Goal: Information Seeking & Learning: Find specific fact

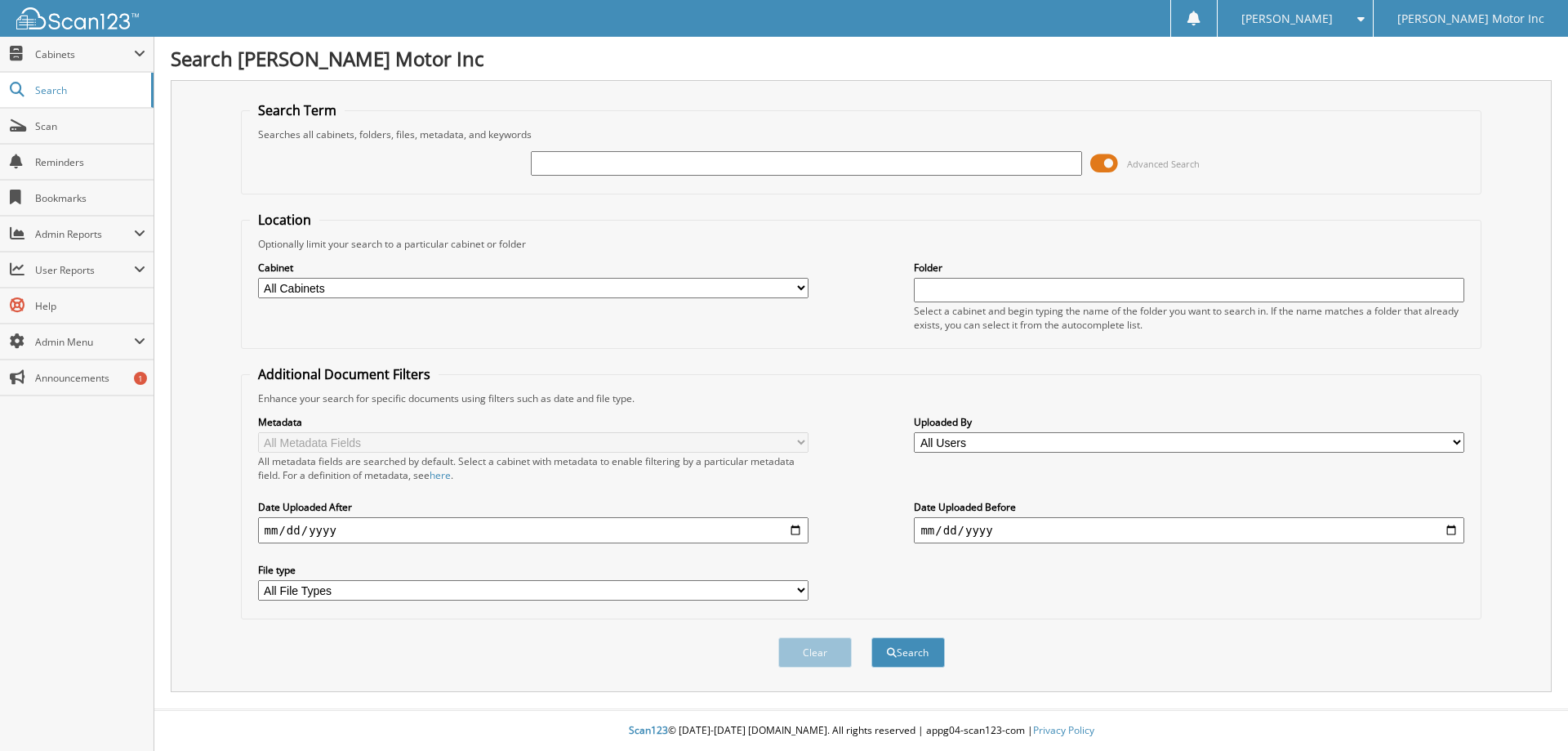
click at [1147, 163] on span "Advanced Search" at bounding box center [1163, 163] width 73 height 12
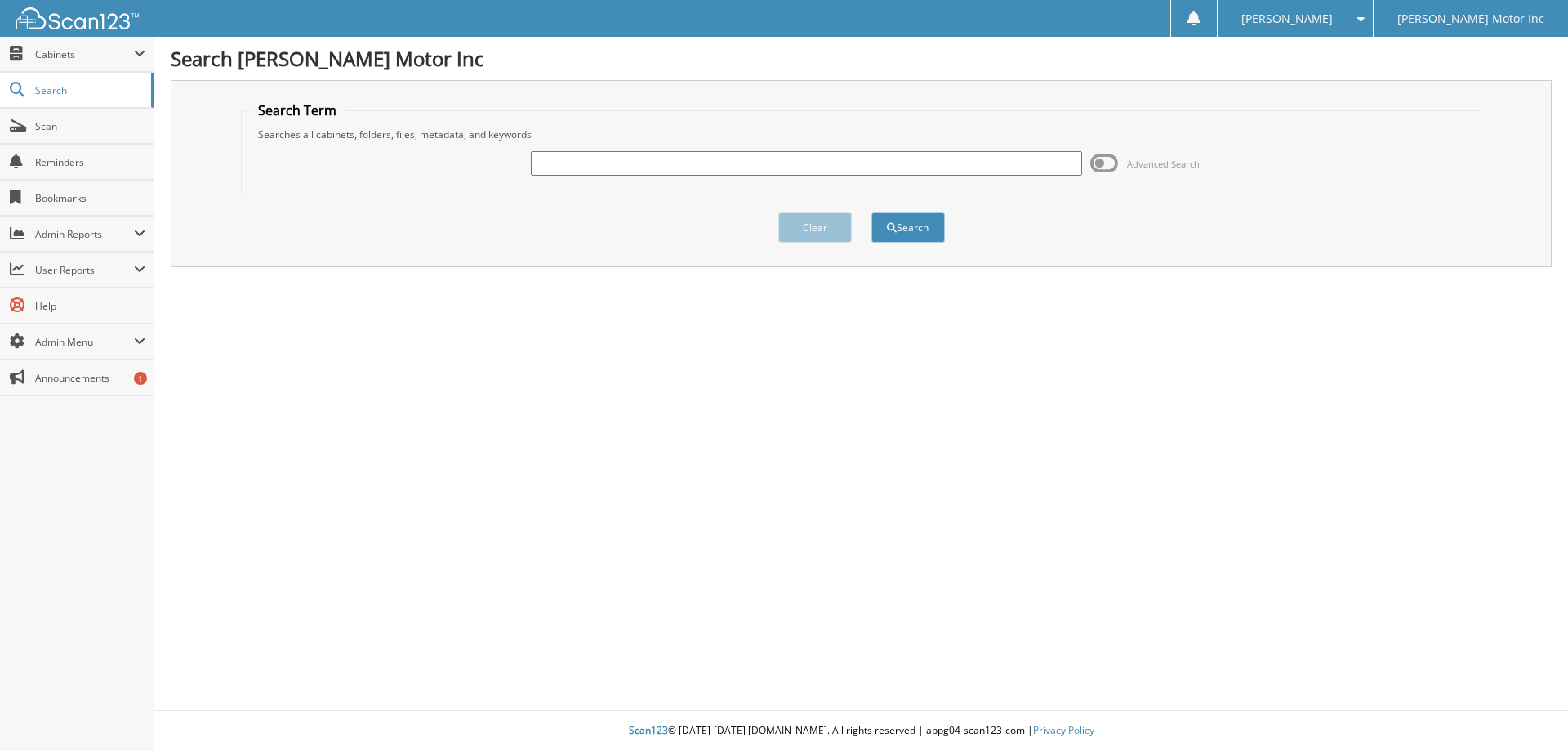
click at [629, 163] on input "text" at bounding box center [805, 163] width 551 height 25
type input "155726"
click at [917, 226] on button "Search" at bounding box center [908, 227] width 74 height 30
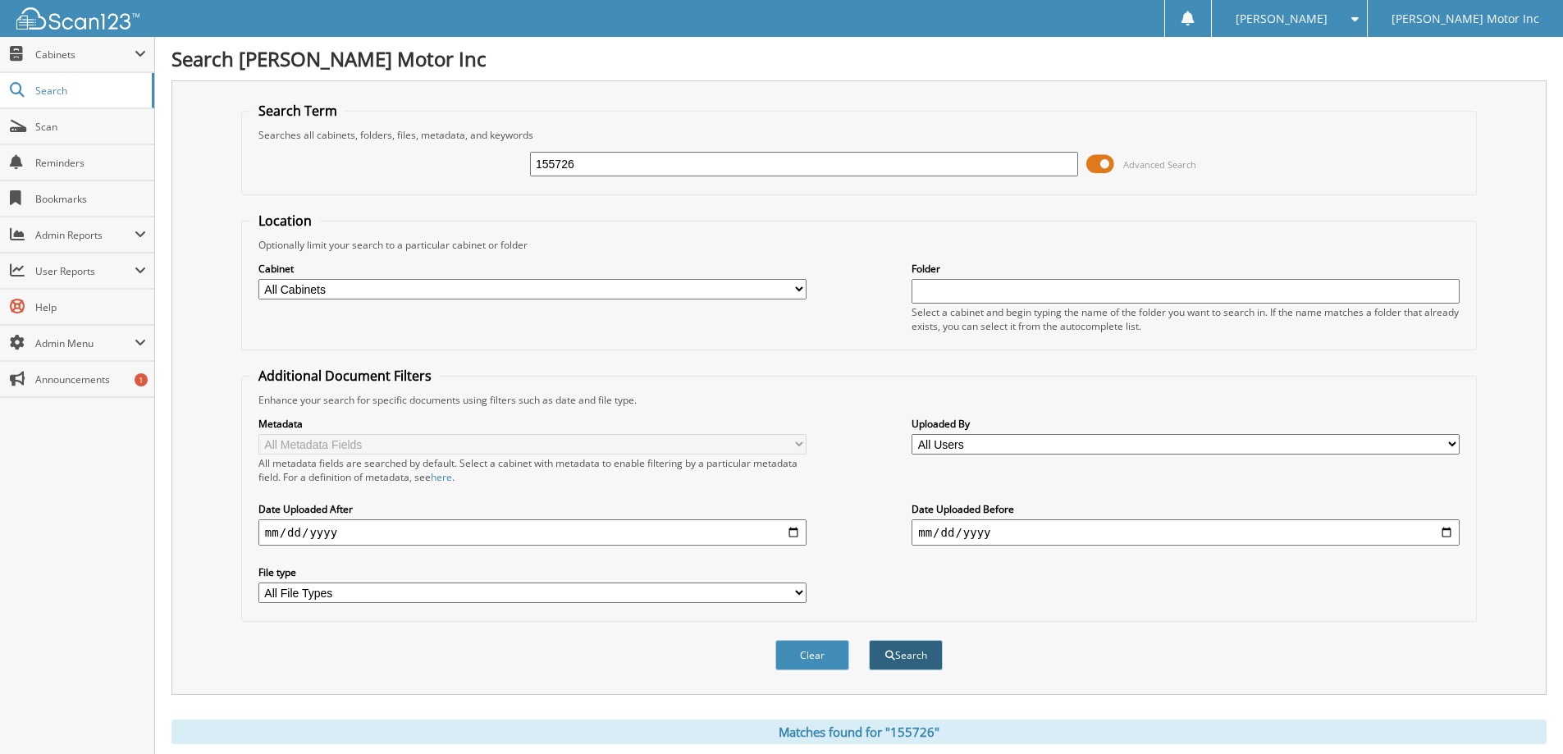
click at [897, 650] on button "Search" at bounding box center [906, 655] width 74 height 30
click at [88, 86] on span "Search" at bounding box center [89, 91] width 108 height 14
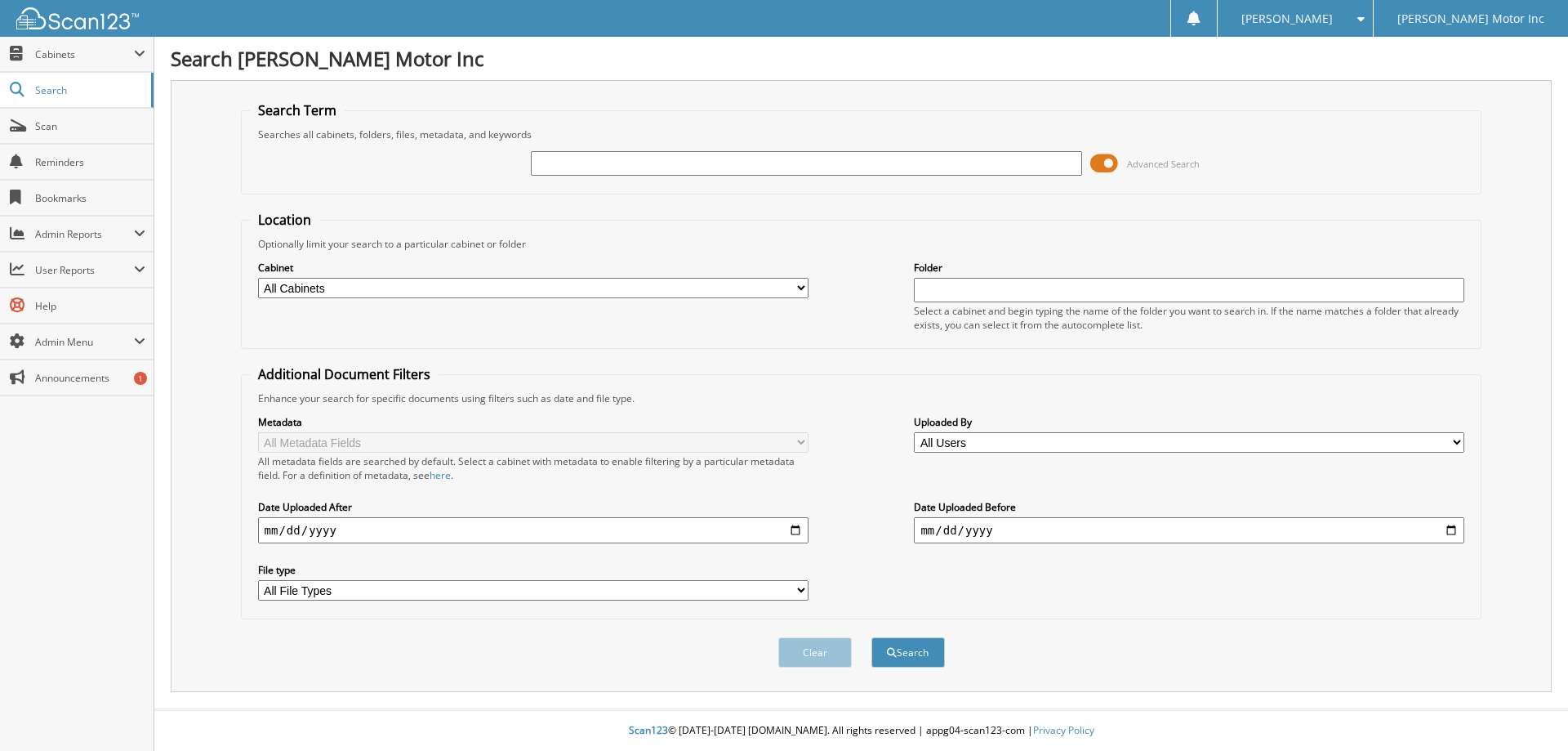
click at [565, 166] on input "text" at bounding box center [805, 163] width 551 height 25
type input "155899"
click at [913, 653] on button "Search" at bounding box center [908, 652] width 74 height 30
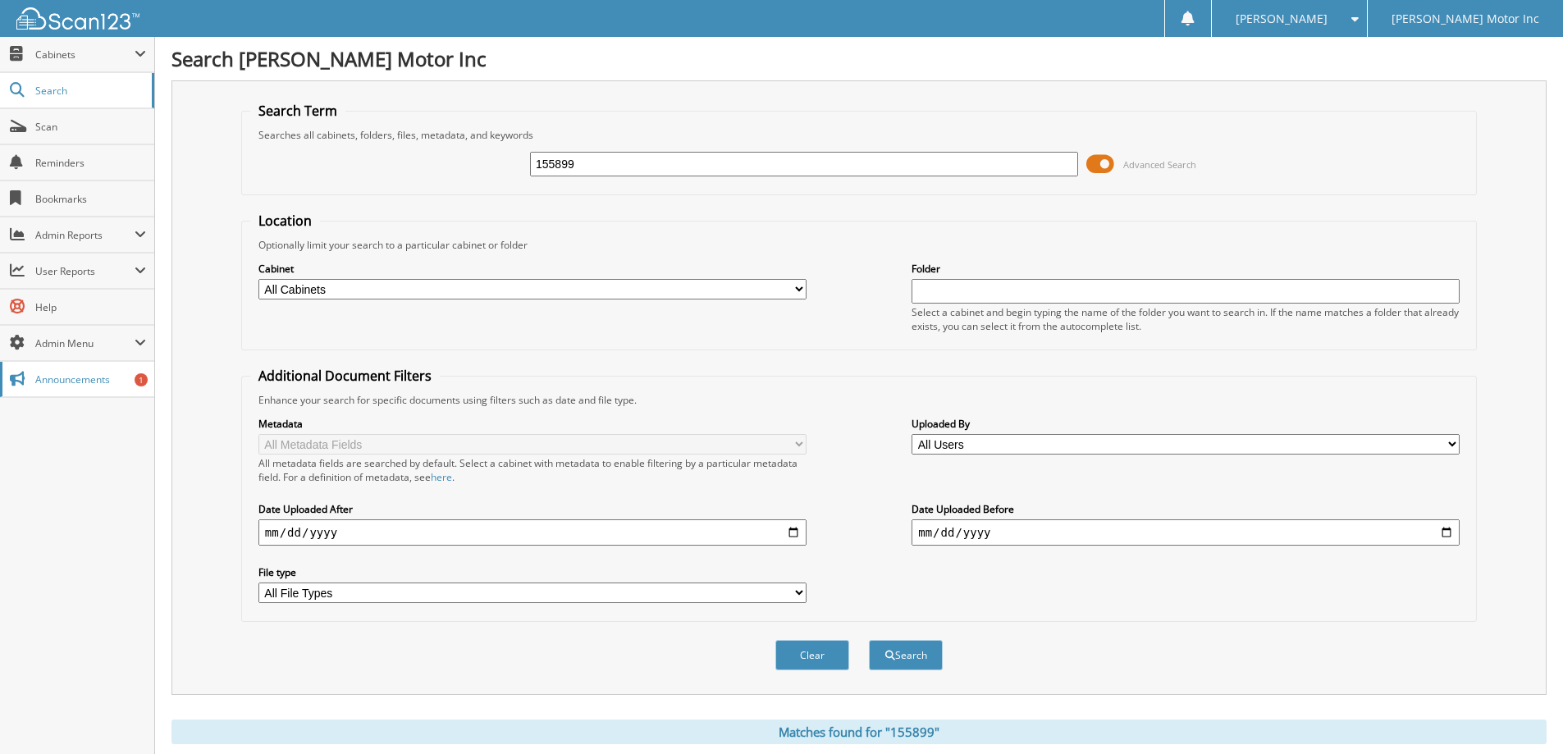
click at [70, 377] on span "Announcements" at bounding box center [90, 379] width 111 height 14
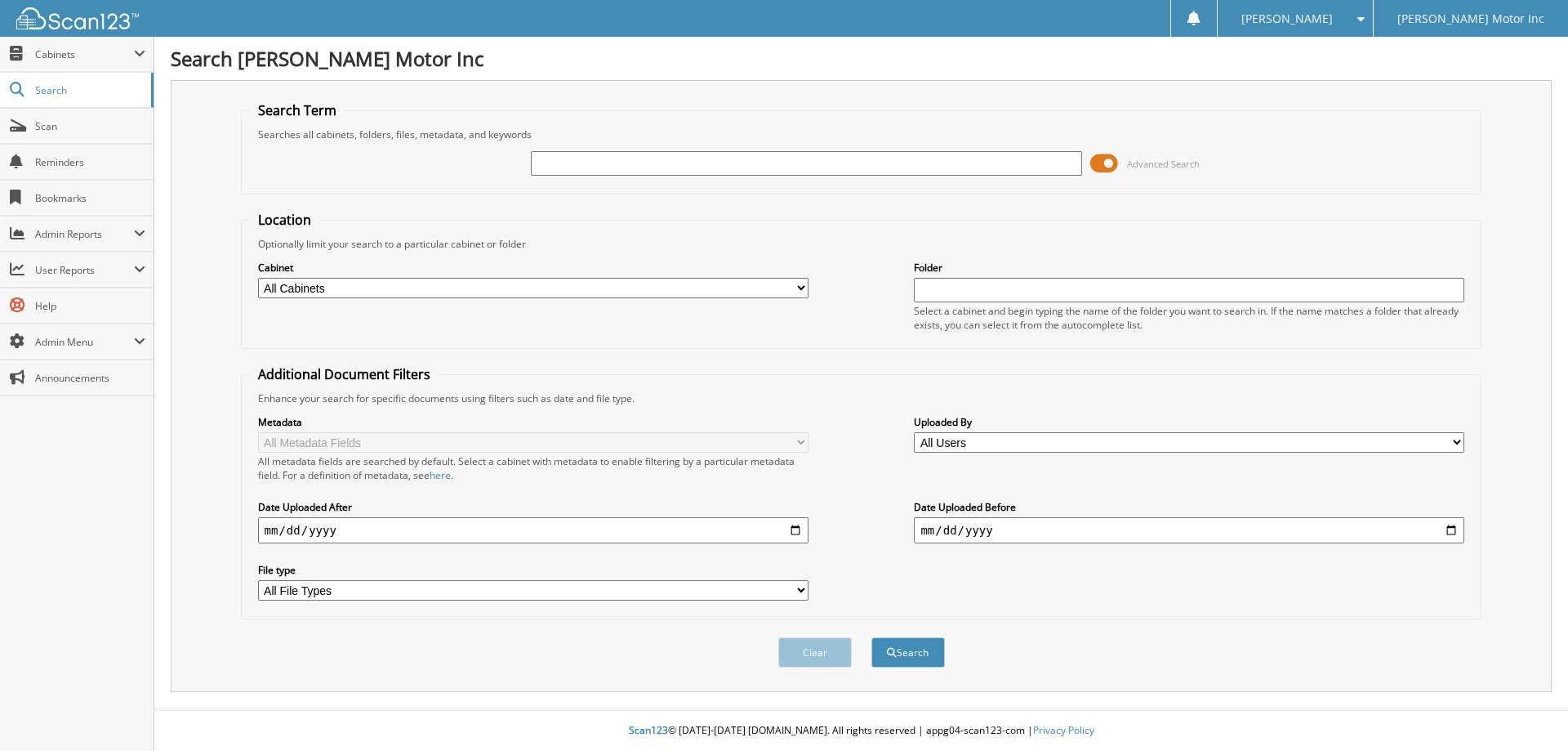
click at [831, 671] on div "Clear Search" at bounding box center [861, 652] width 1241 height 66
click at [803, 587] on select "All File Types CAB PDF" at bounding box center [533, 590] width 551 height 21
click at [916, 573] on div "Metadata All Metadata Fields All metadata fields are searched by default. Selec…" at bounding box center [861, 508] width 1224 height 205
click at [1457, 442] on select "All Users Austin Maurer Brad Hall Christopher Robinson Dustin Grieser kevin nel…" at bounding box center [1189, 442] width 551 height 21
select select "34158"
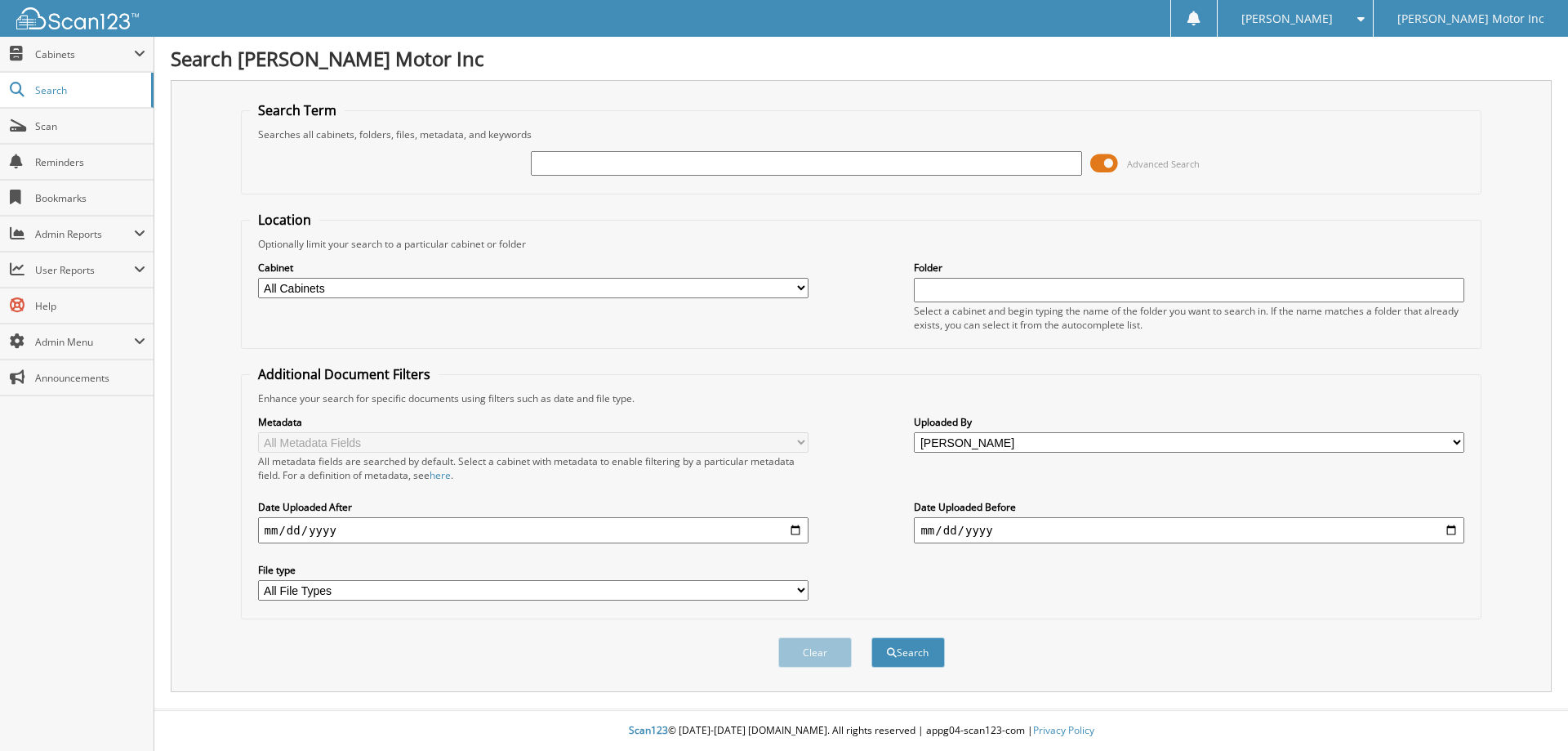
click at [914, 432] on select "All Users Austin Maurer Brad Hall Christopher Robinson Dustin Grieser kevin nel…" at bounding box center [1189, 442] width 551 height 21
click at [555, 170] on input "text" at bounding box center [805, 163] width 551 height 25
type input "155726"
click at [915, 651] on button "Search" at bounding box center [908, 652] width 74 height 30
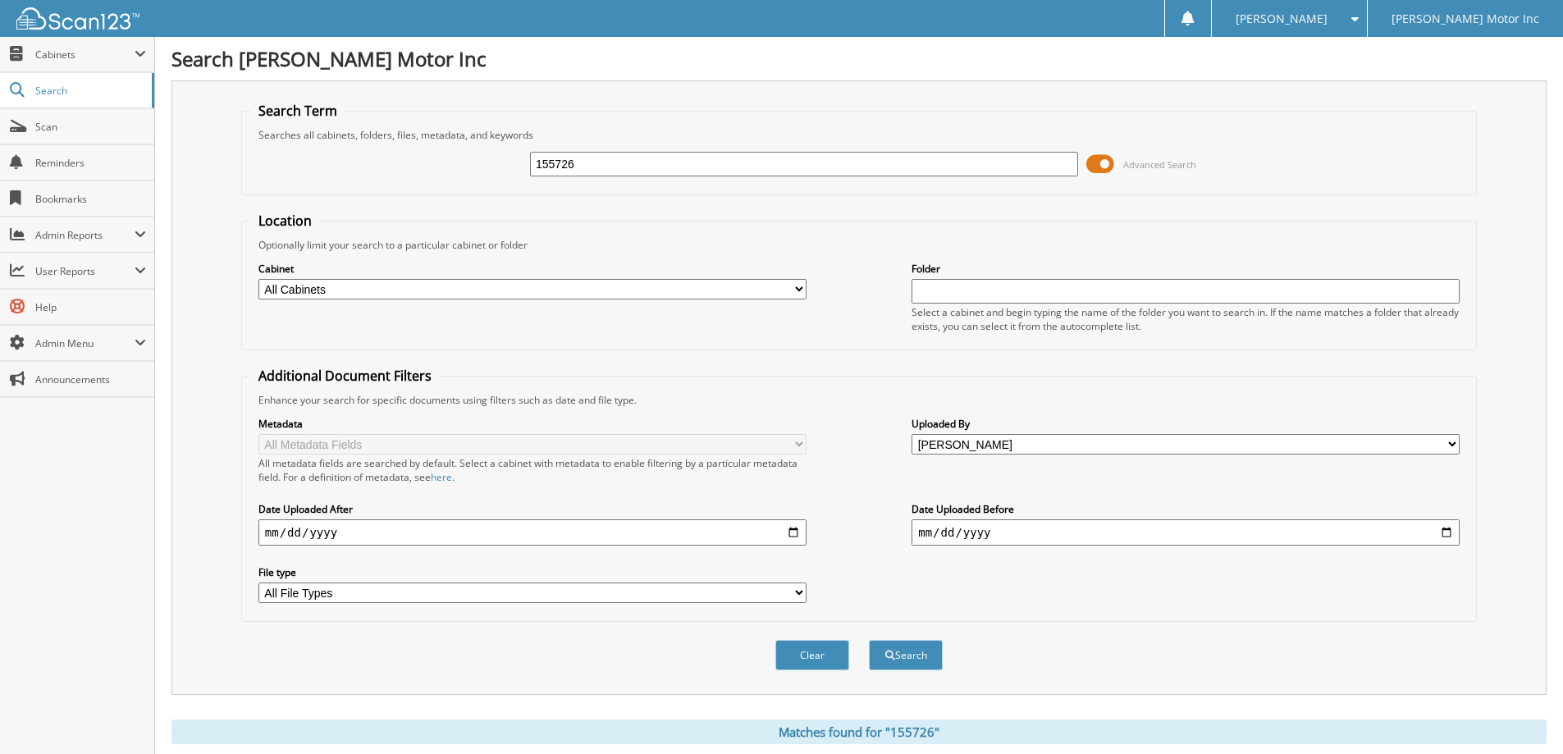
click at [1155, 165] on span "Advanced Search" at bounding box center [1159, 164] width 73 height 12
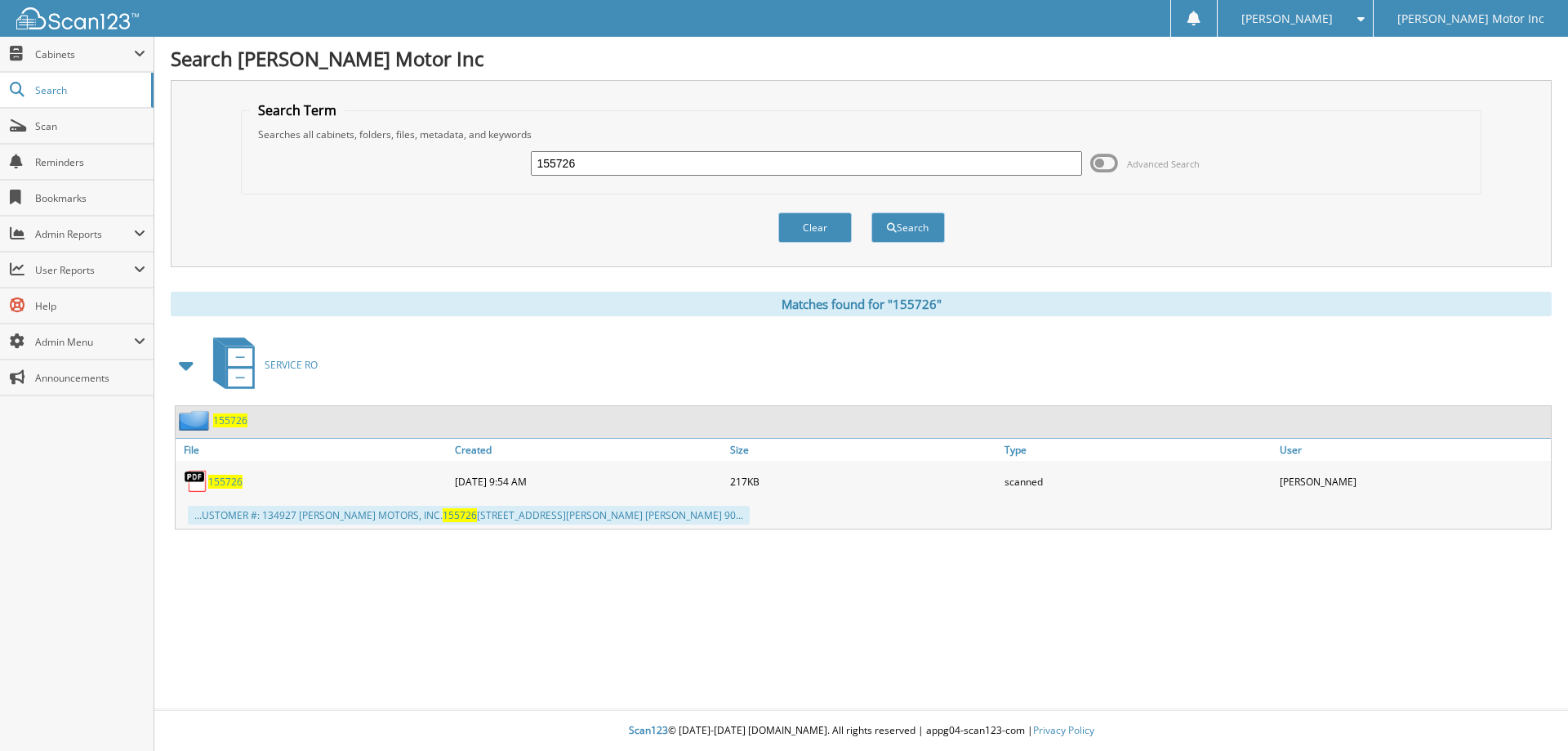
drag, startPoint x: 829, startPoint y: 227, endPoint x: 752, endPoint y: 210, distance: 78.9
click at [827, 226] on button "Clear" at bounding box center [815, 227] width 74 height 30
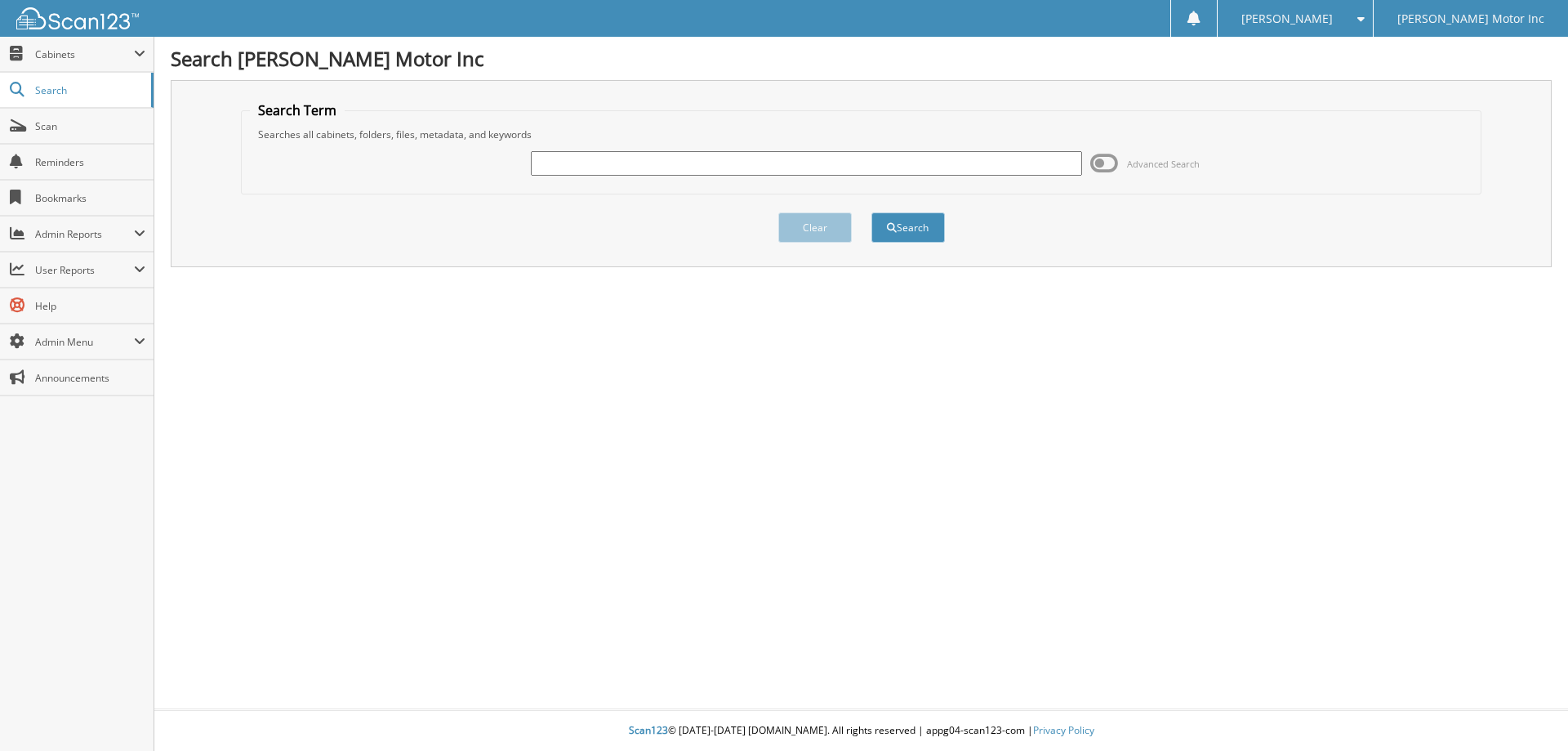
click at [571, 162] on input "text" at bounding box center [805, 163] width 551 height 25
type input "155918"
click at [921, 218] on button "Search" at bounding box center [908, 227] width 74 height 30
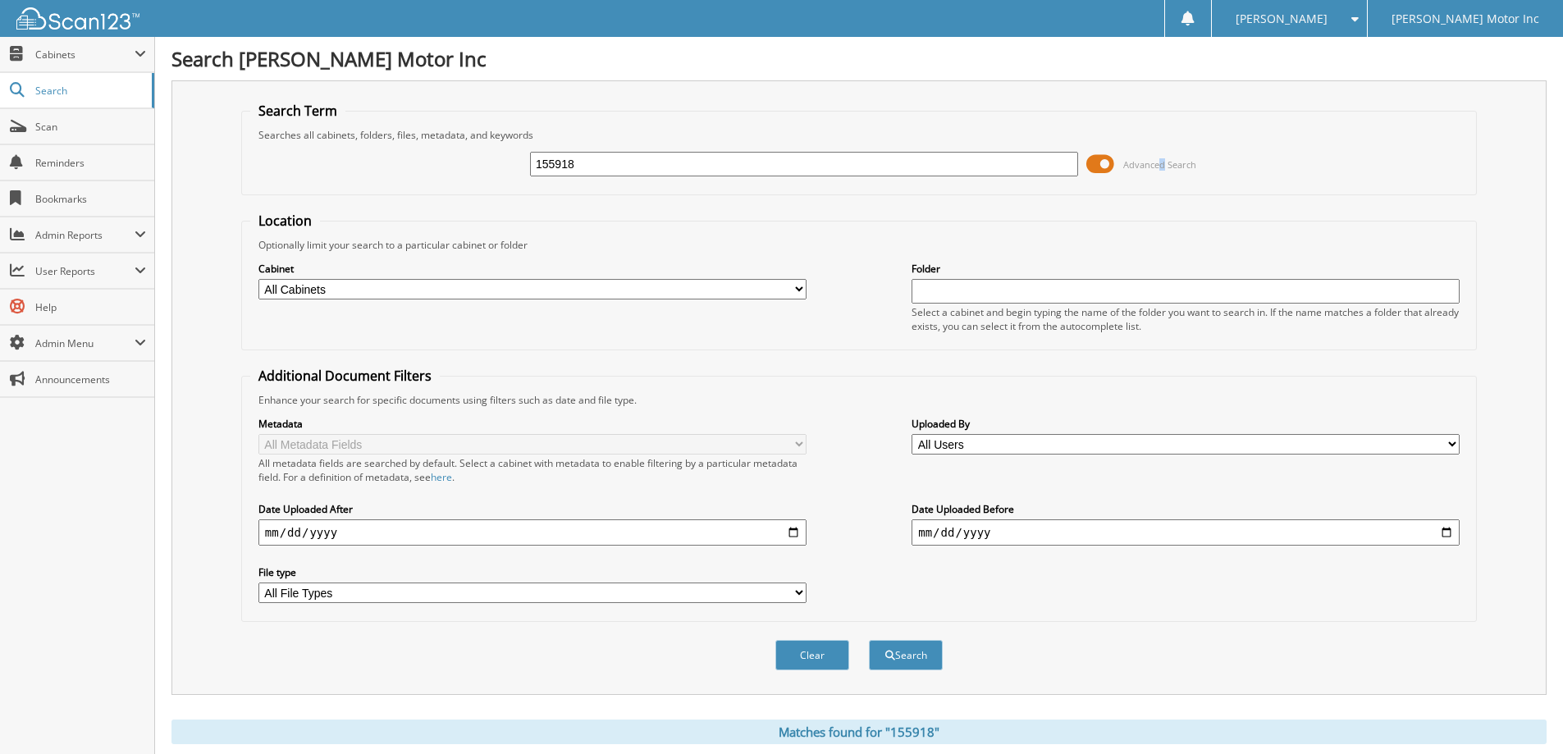
click at [1162, 159] on span "Advanced Search" at bounding box center [1159, 164] width 73 height 12
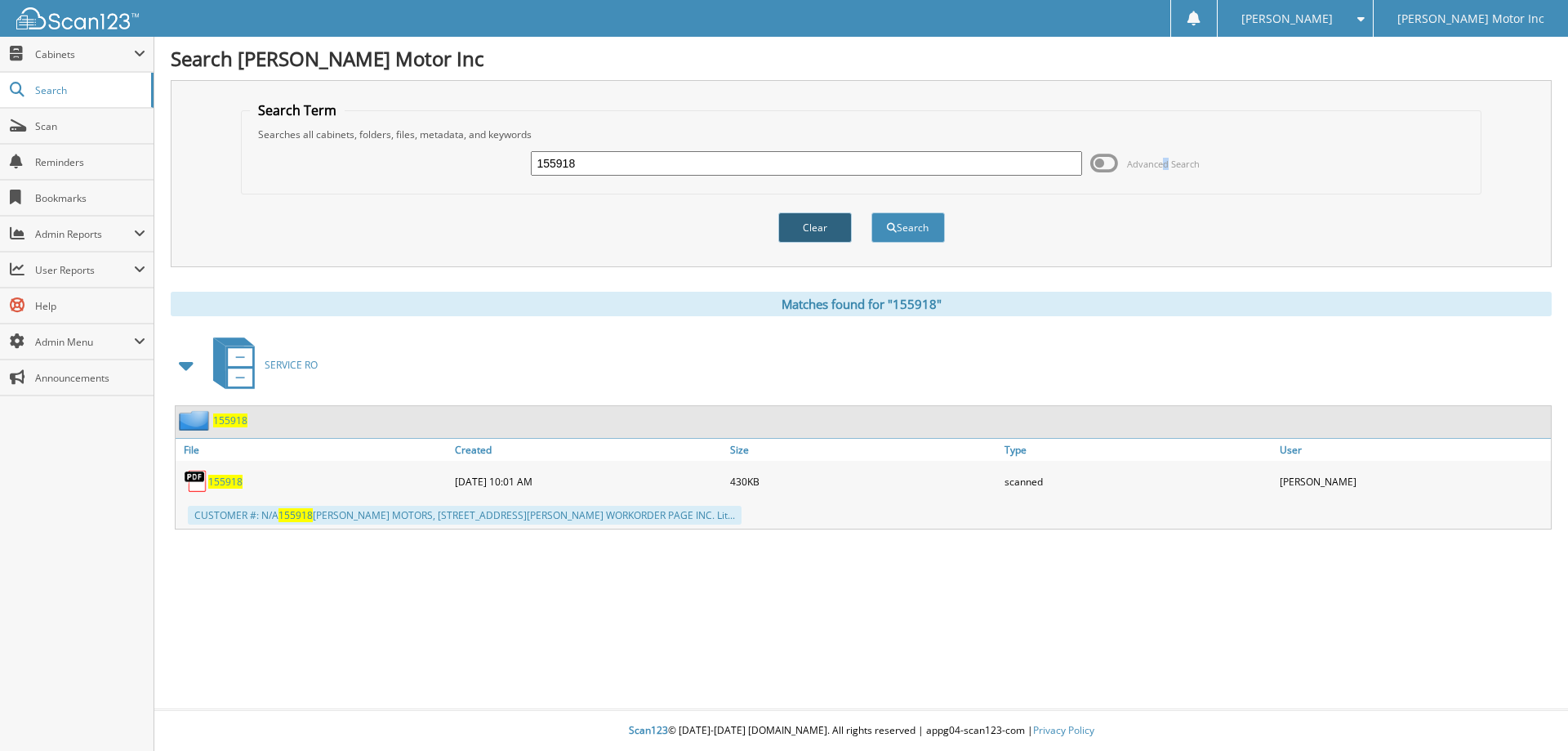
click at [830, 228] on button "Clear" at bounding box center [815, 227] width 74 height 30
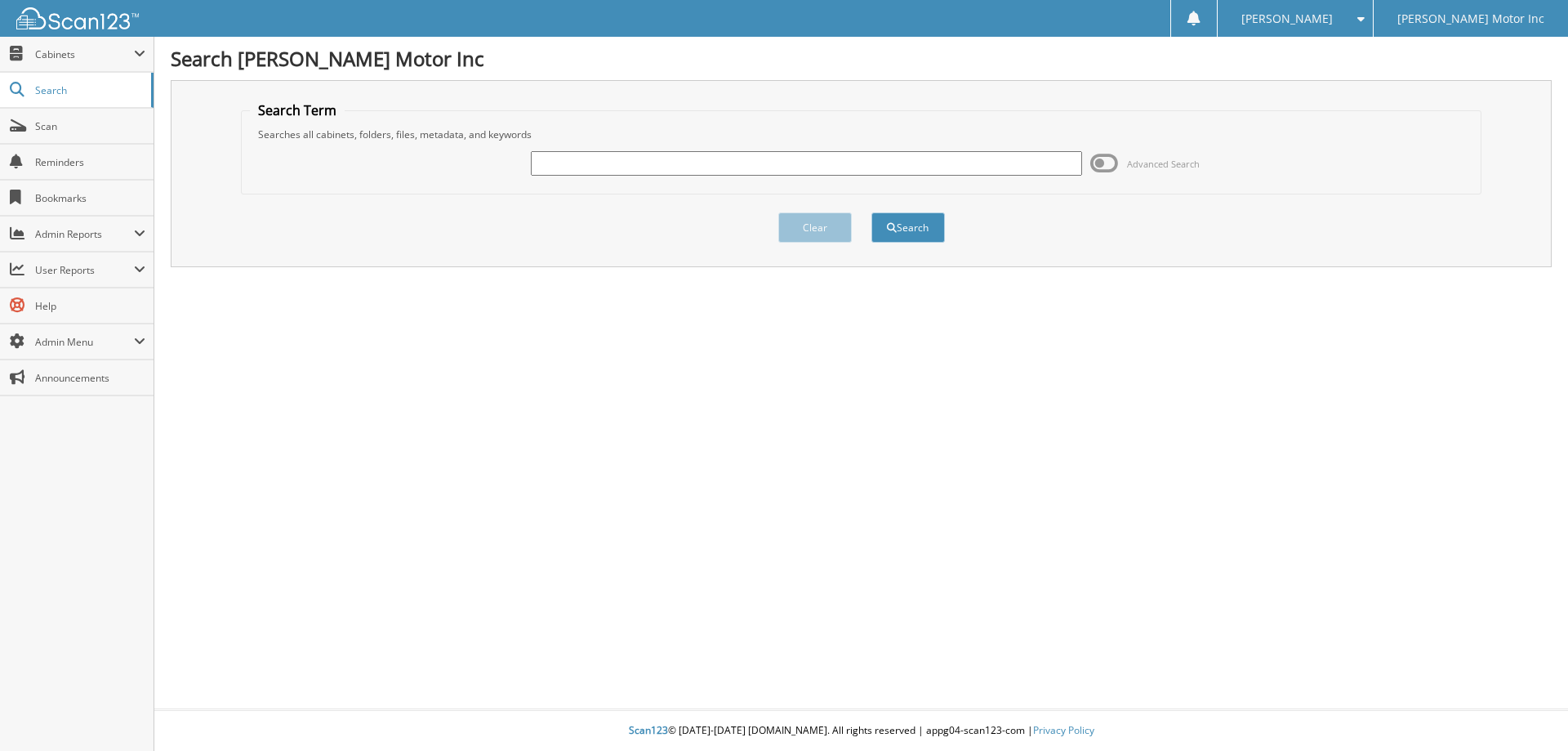
click at [617, 165] on input "text" at bounding box center [805, 163] width 551 height 25
type input "155966"
click at [915, 226] on button "Search" at bounding box center [908, 227] width 74 height 30
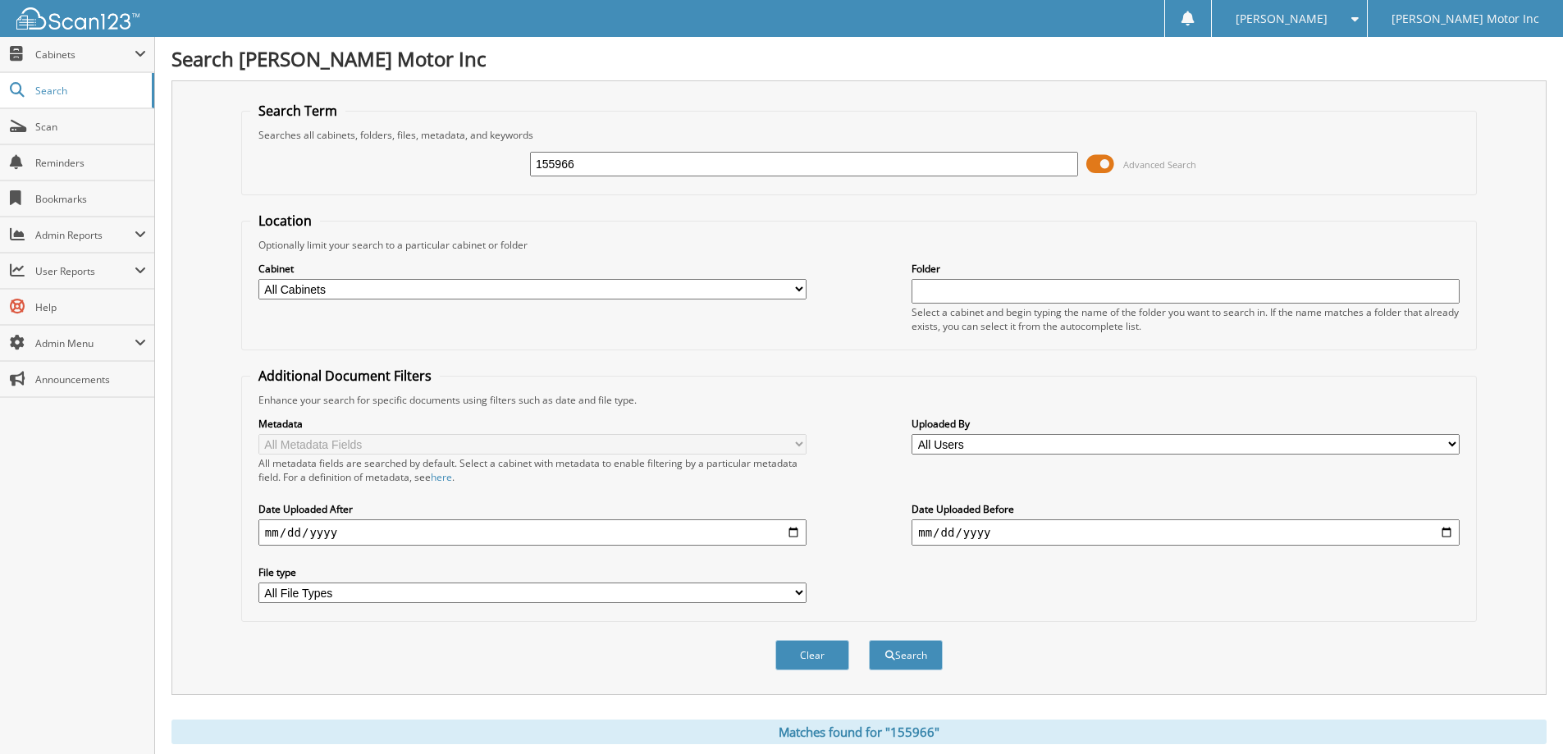
click at [1149, 159] on span "Advanced Search" at bounding box center [1159, 164] width 73 height 12
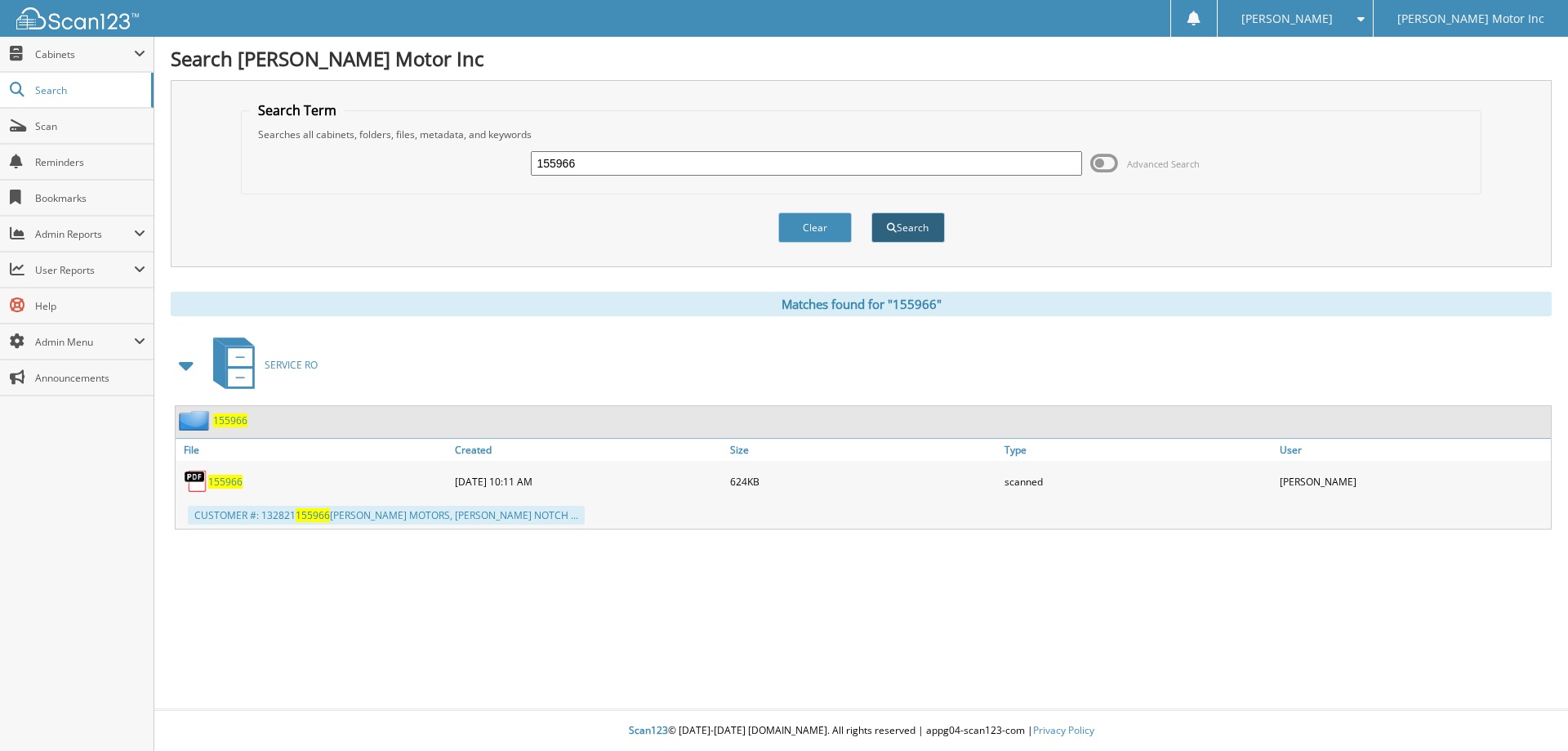
click at [925, 221] on button "Search" at bounding box center [908, 227] width 74 height 30
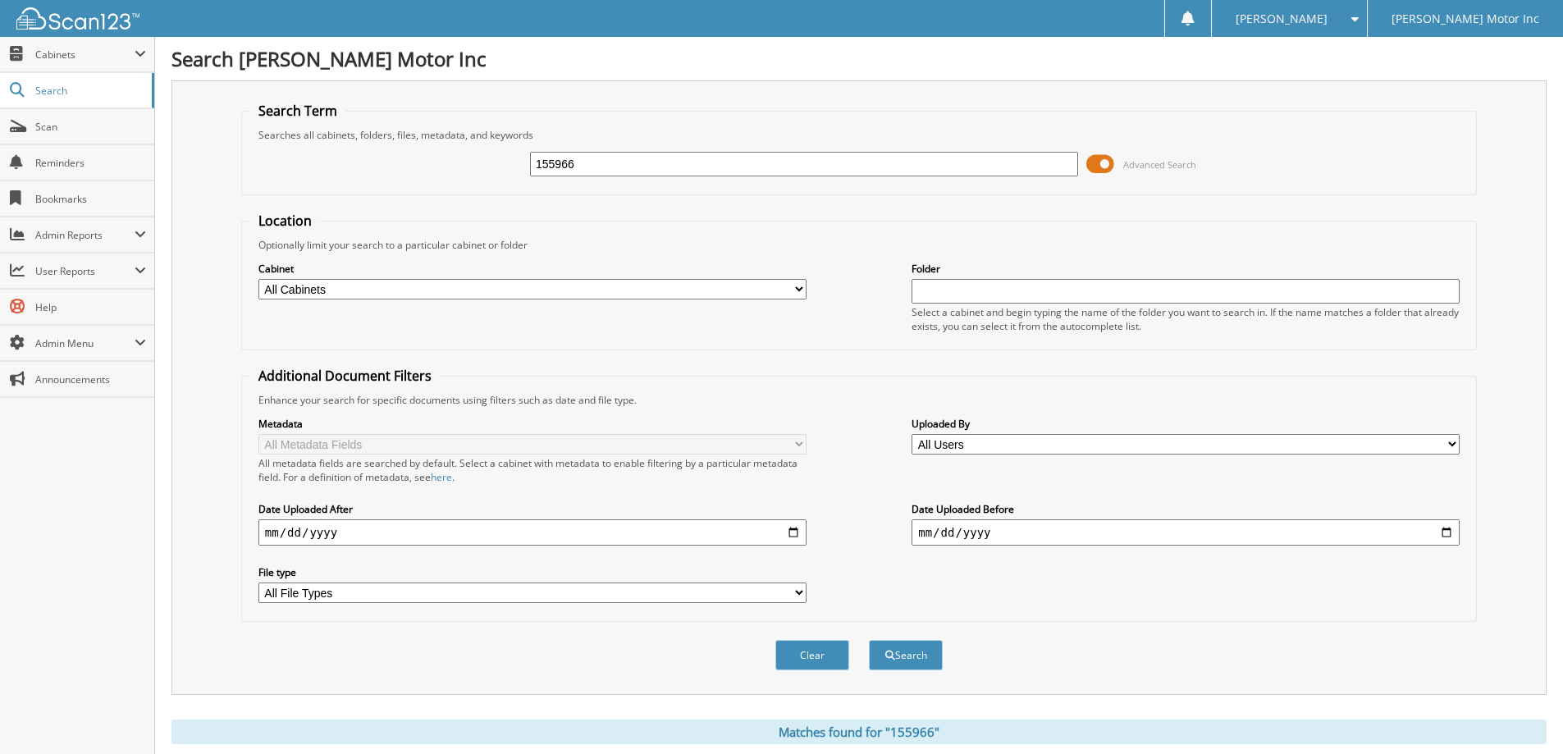
drag, startPoint x: 582, startPoint y: 163, endPoint x: 439, endPoint y: 158, distance: 143.7
click at [450, 155] on div "155966 Advanced Search" at bounding box center [858, 164] width 1217 height 44
type input "155970"
click at [1154, 158] on span "Advanced Search" at bounding box center [1159, 164] width 73 height 12
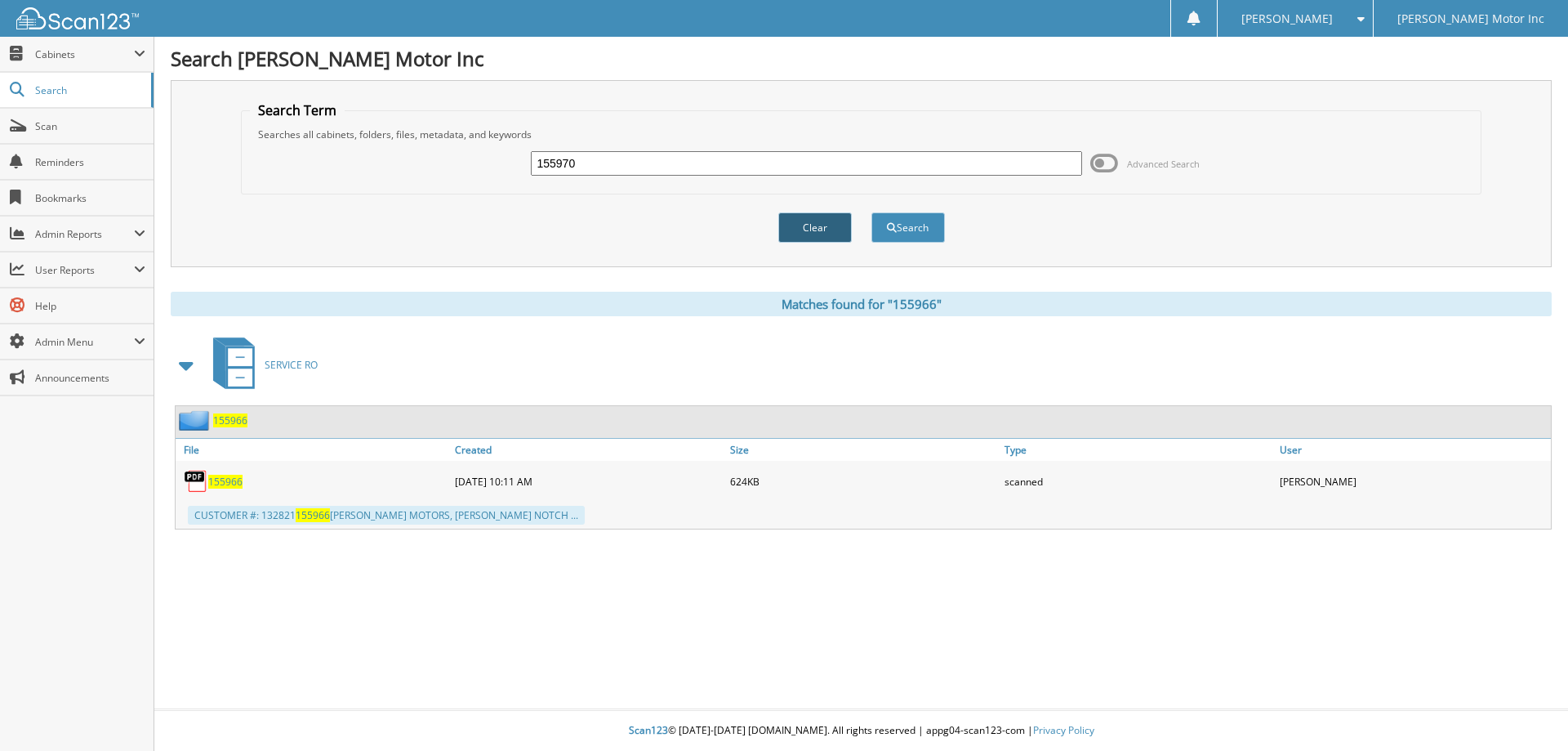
drag, startPoint x: 826, startPoint y: 227, endPoint x: 778, endPoint y: 225, distance: 48.0
click at [827, 226] on button "Clear" at bounding box center [815, 227] width 74 height 30
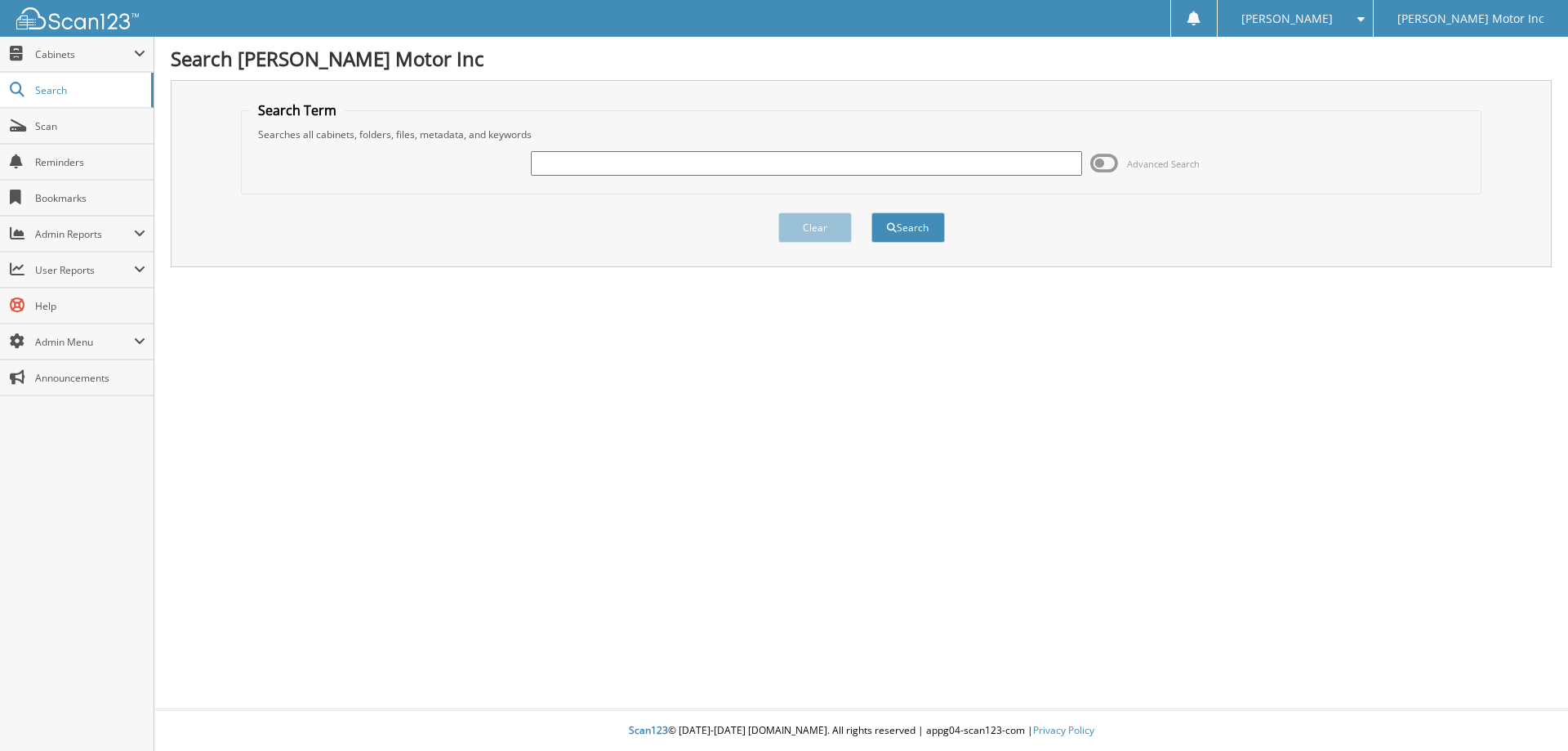
click at [587, 157] on input "text" at bounding box center [805, 163] width 551 height 25
type input "155986"
click at [909, 229] on button "Search" at bounding box center [908, 227] width 74 height 30
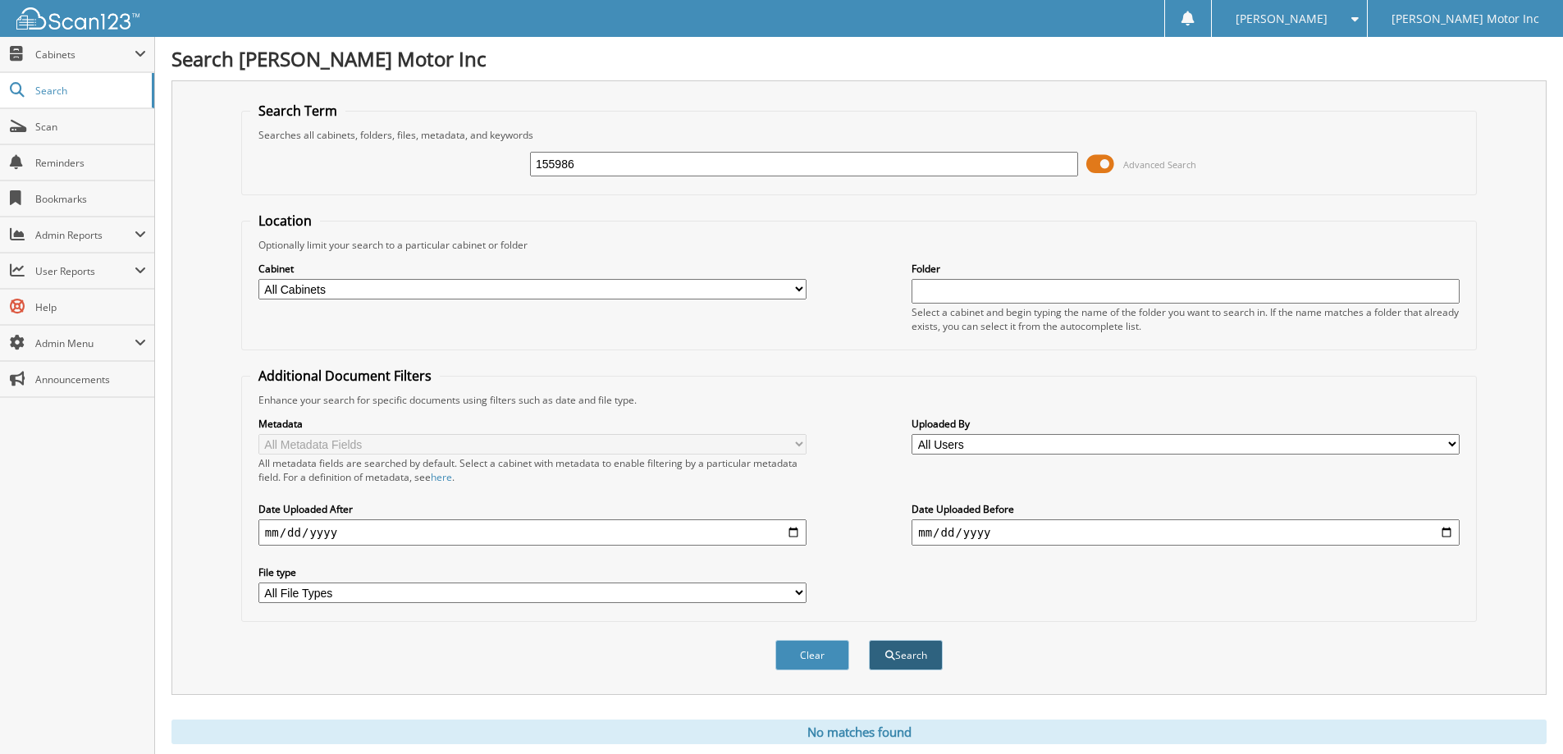
click at [923, 655] on button "Search" at bounding box center [906, 655] width 74 height 30
click at [1158, 165] on span "Advanced Search" at bounding box center [1159, 164] width 73 height 12
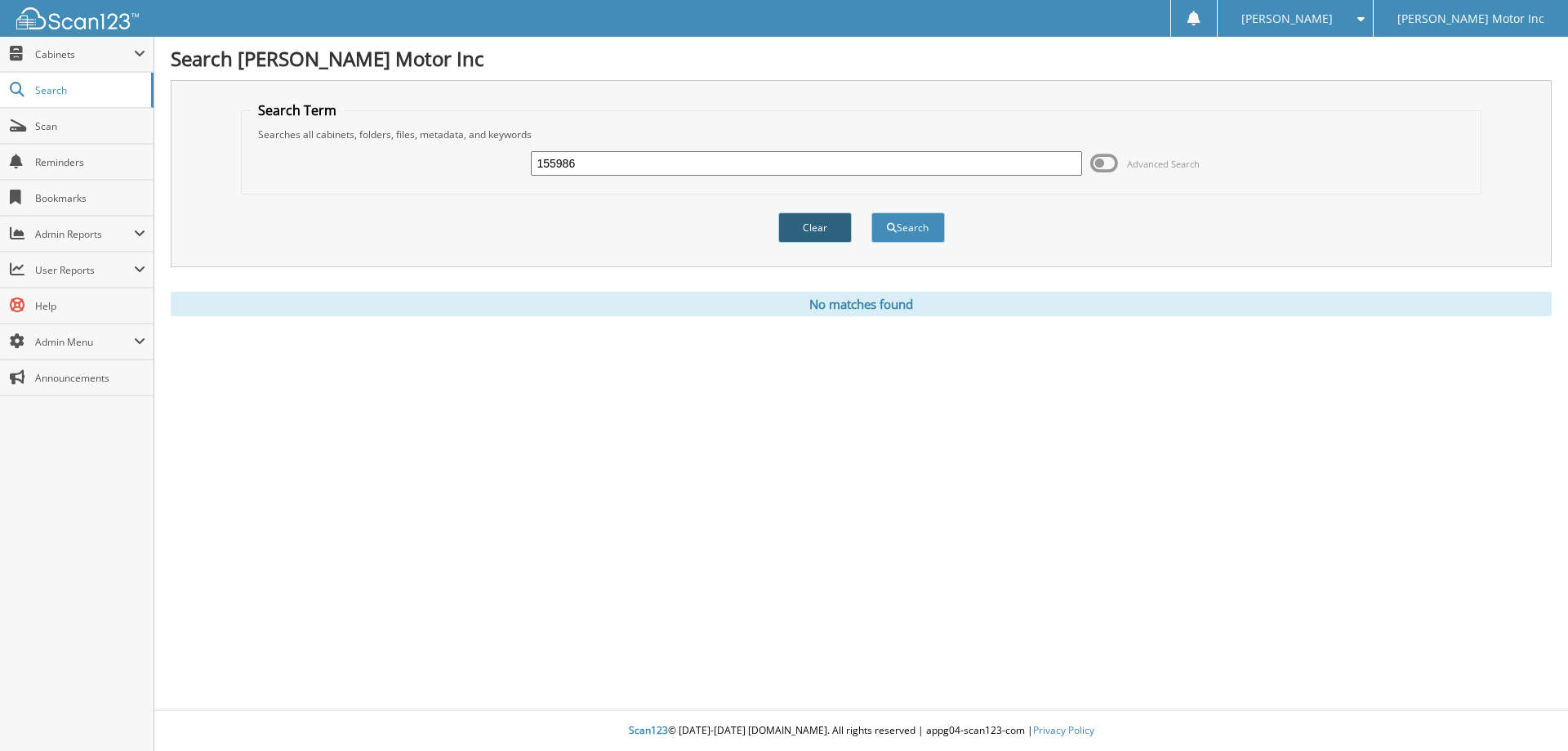
click at [820, 224] on button "Clear" at bounding box center [815, 227] width 74 height 30
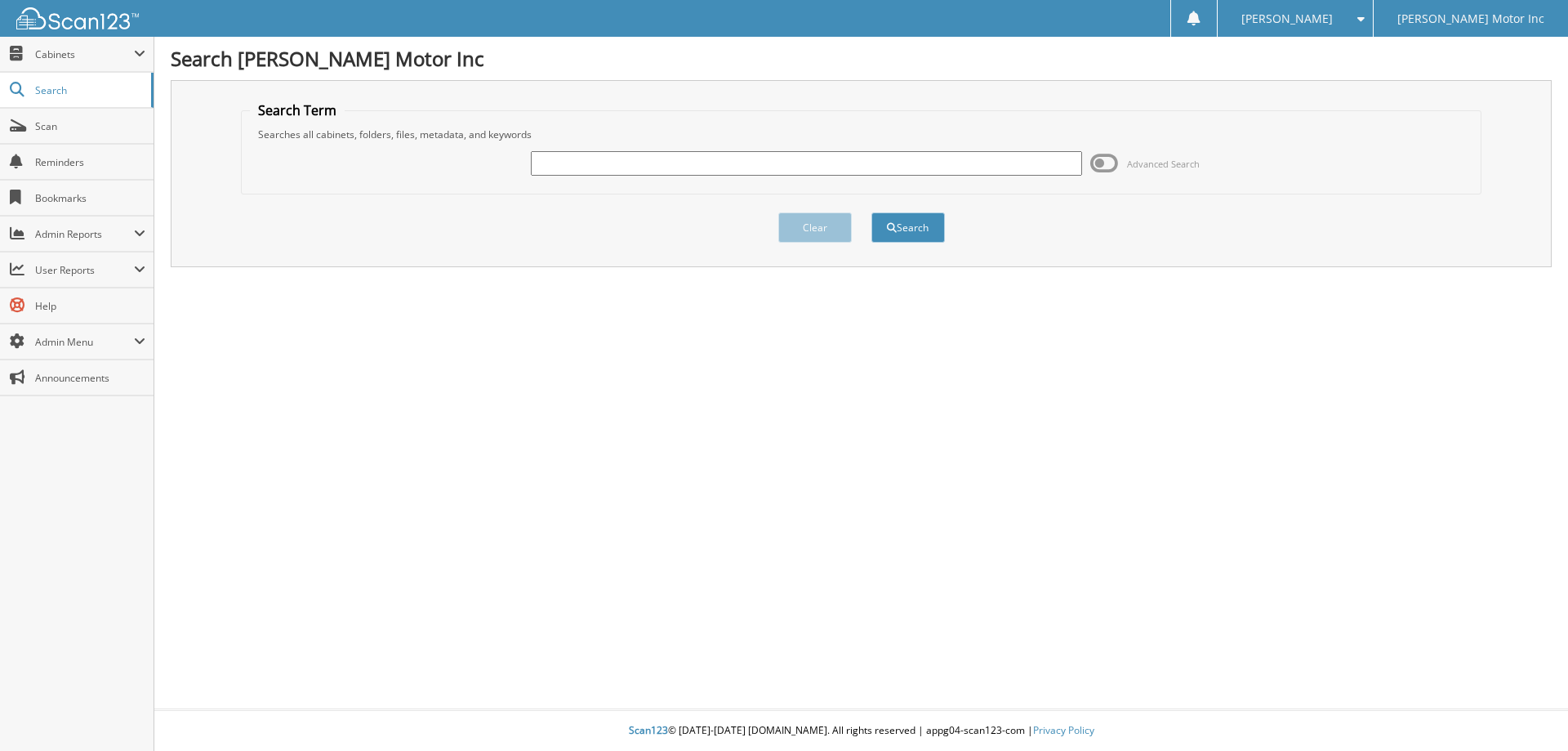
click at [582, 165] on input "text" at bounding box center [805, 163] width 551 height 25
type input "155986"
click at [1148, 159] on span "Advanced Search" at bounding box center [1163, 163] width 73 height 12
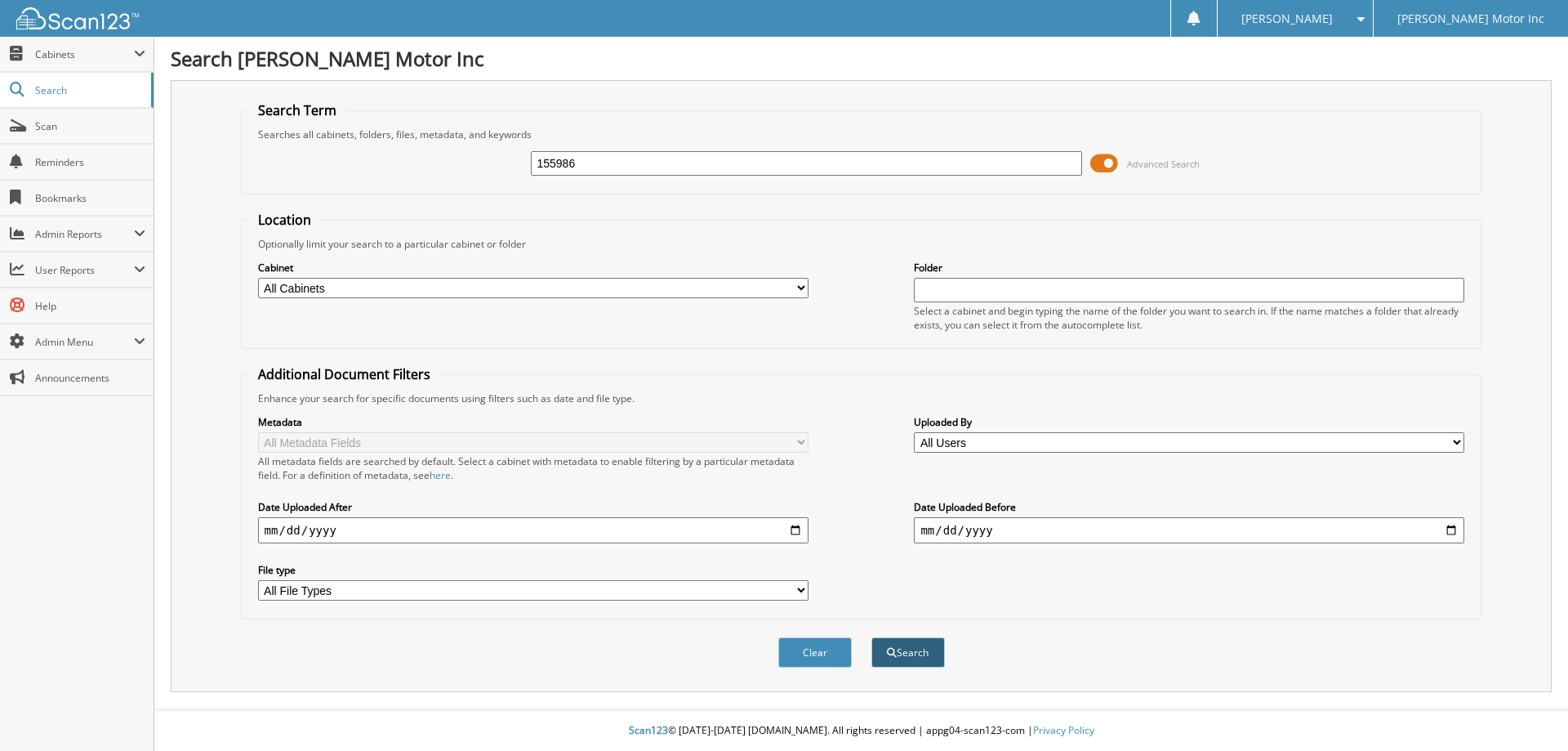
click at [916, 650] on button "Search" at bounding box center [908, 652] width 74 height 30
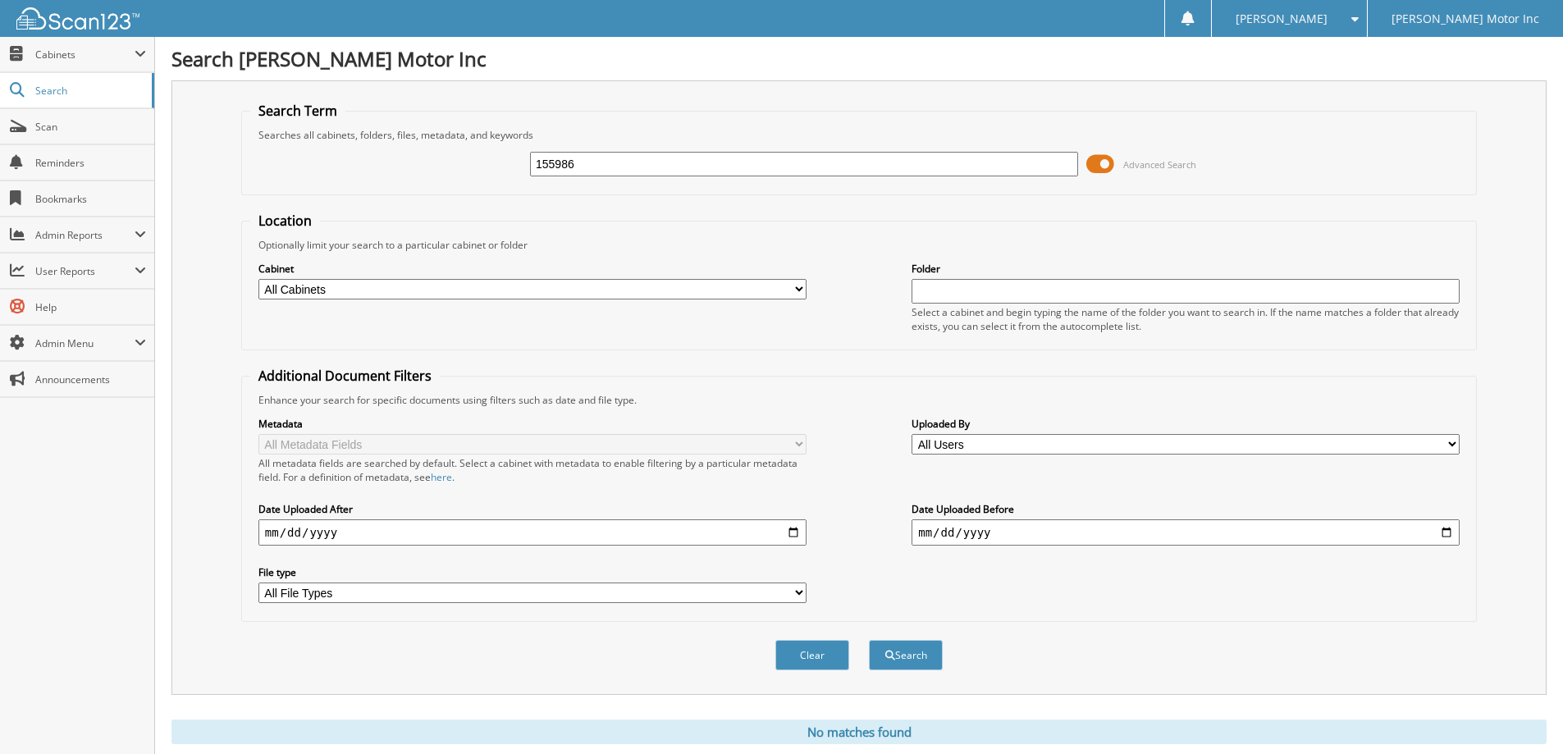
click at [920, 653] on button "Search" at bounding box center [906, 655] width 74 height 30
click at [1151, 160] on span "Advanced Search" at bounding box center [1159, 164] width 73 height 12
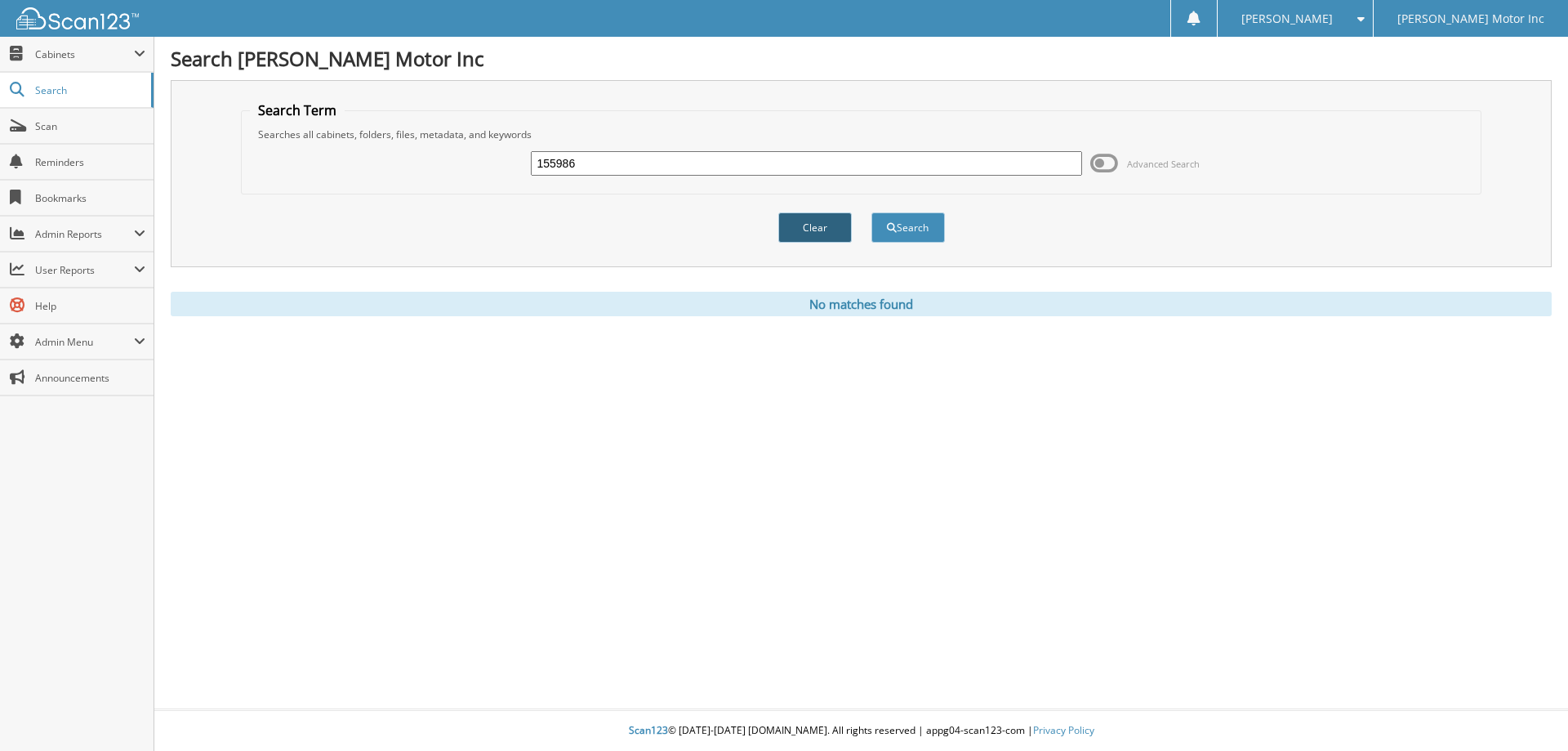
click at [828, 227] on button "Clear" at bounding box center [815, 227] width 74 height 30
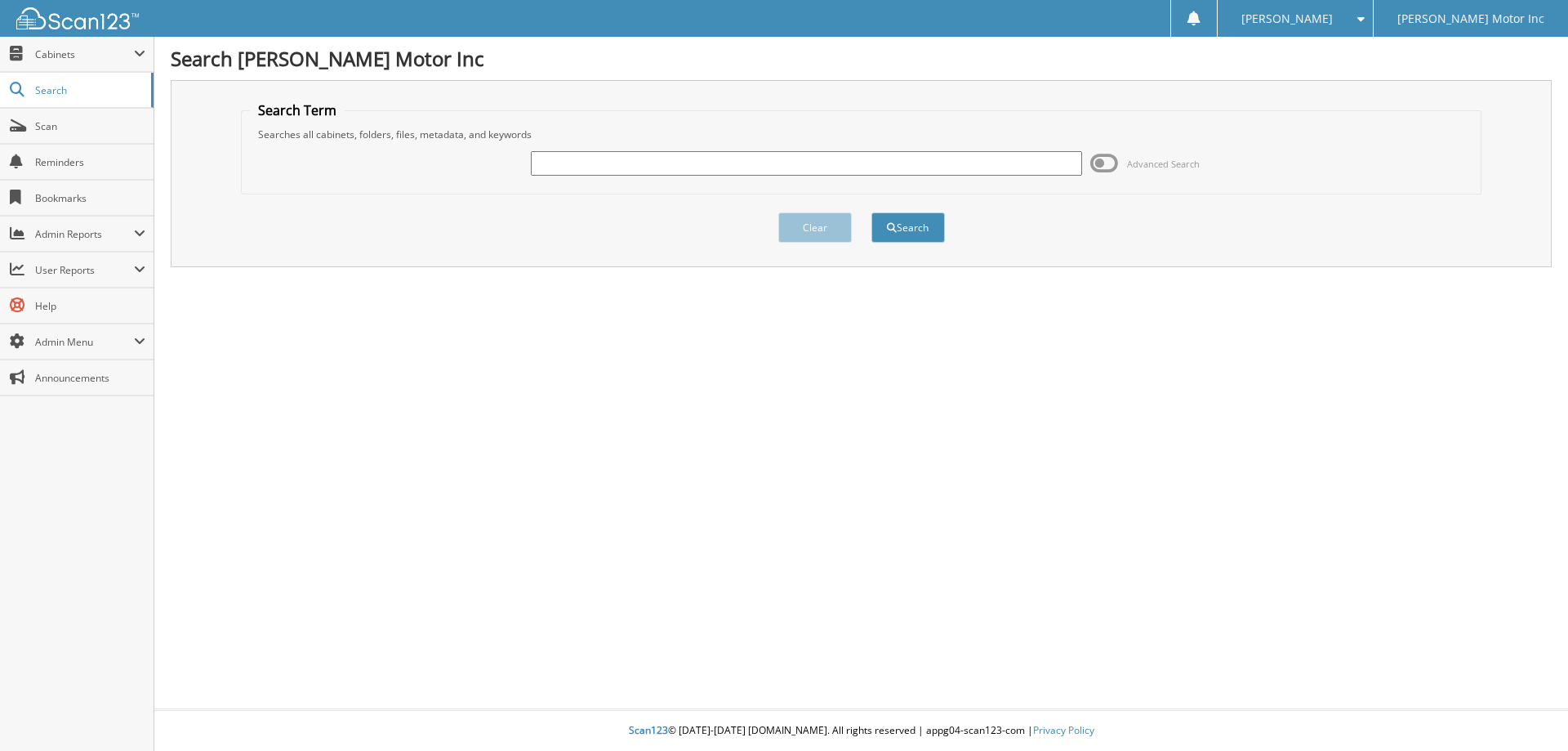
click at [631, 160] on input "text" at bounding box center [805, 163] width 551 height 25
type input "155990"
click at [916, 225] on button "Search" at bounding box center [908, 227] width 74 height 30
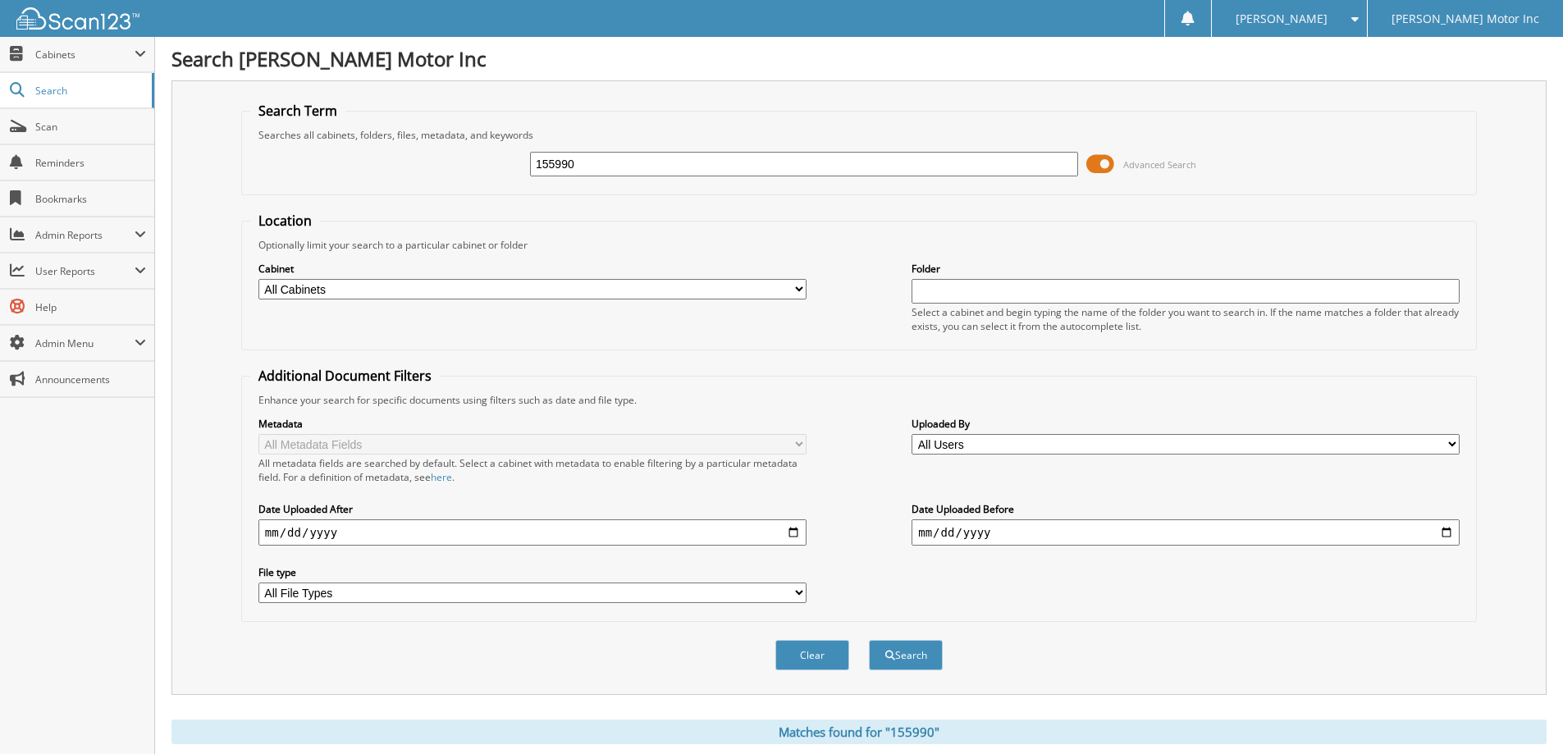
click at [1158, 163] on span "Advanced Search" at bounding box center [1159, 164] width 73 height 12
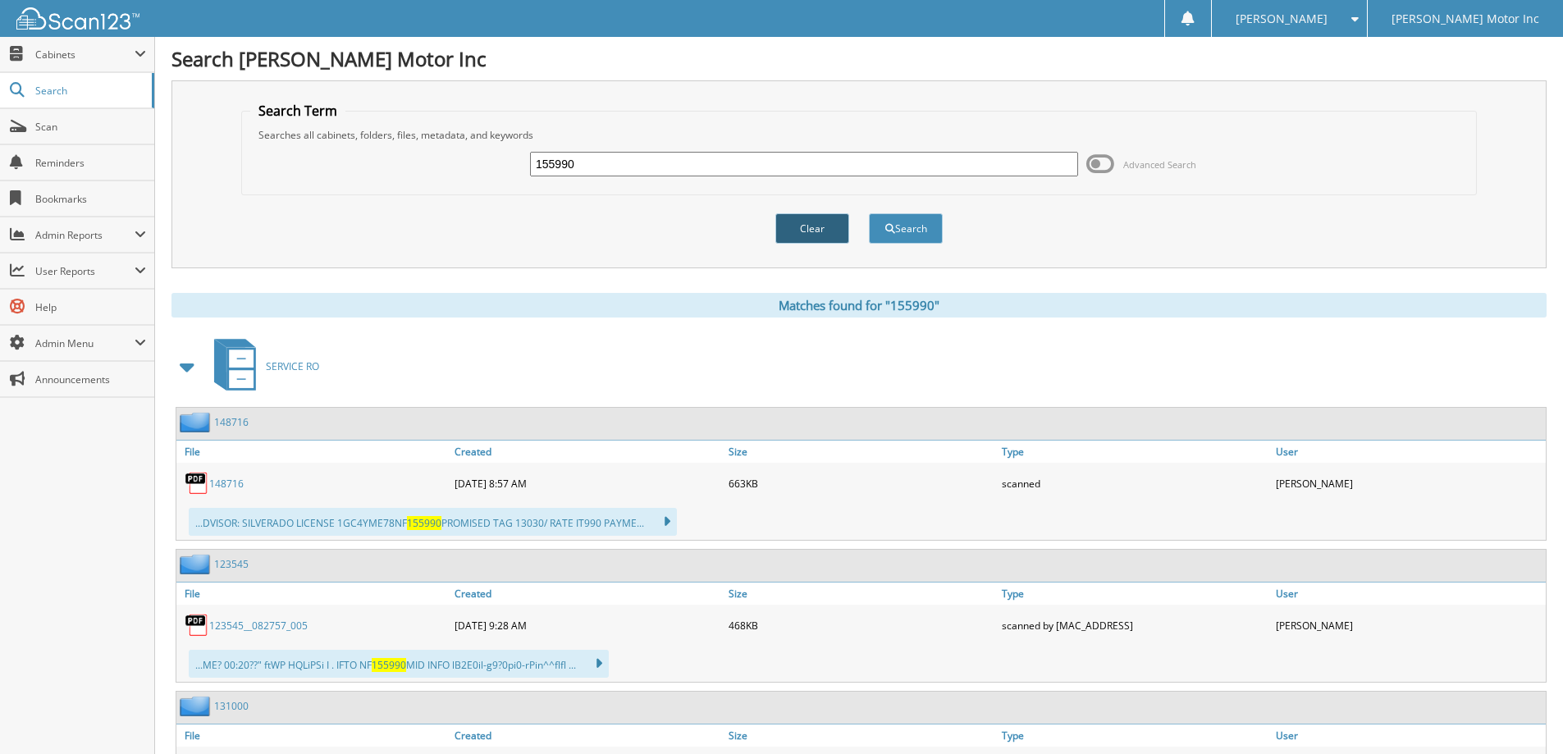
click at [800, 232] on button "Clear" at bounding box center [812, 228] width 74 height 30
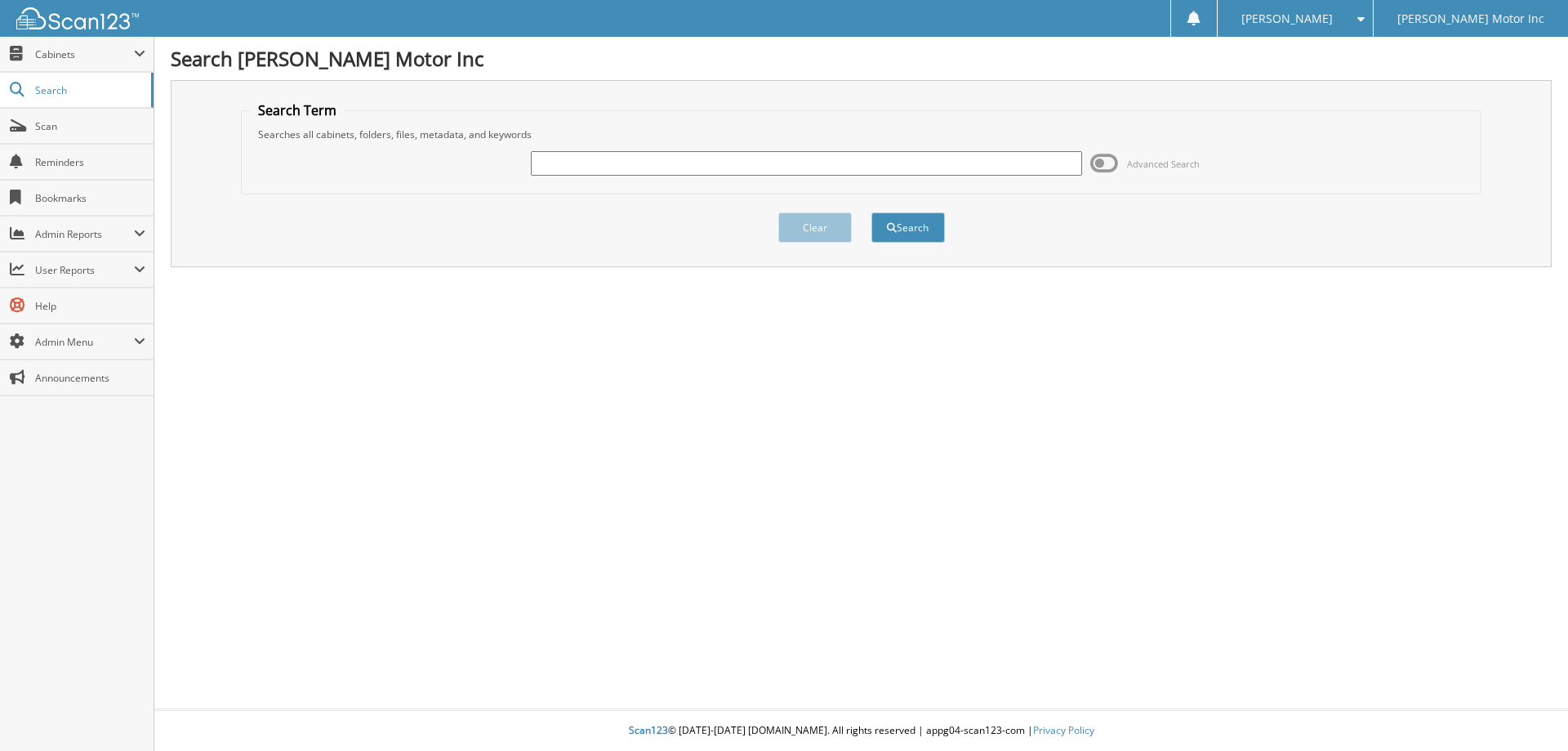
click at [577, 158] on input "text" at bounding box center [805, 163] width 551 height 25
type input "155994"
click at [913, 220] on button "Search" at bounding box center [908, 227] width 74 height 30
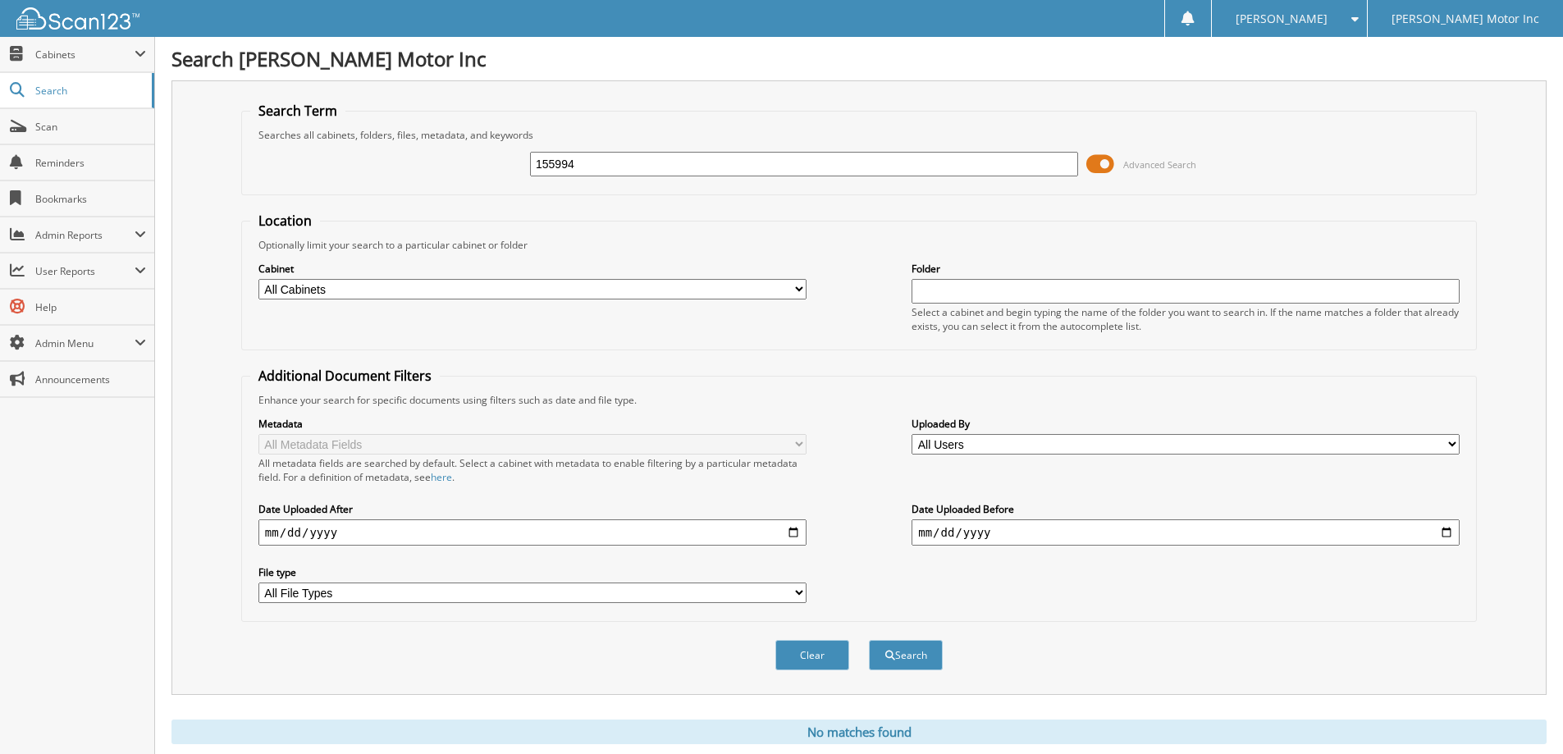
click at [1160, 159] on span "Advanced Search" at bounding box center [1159, 164] width 73 height 12
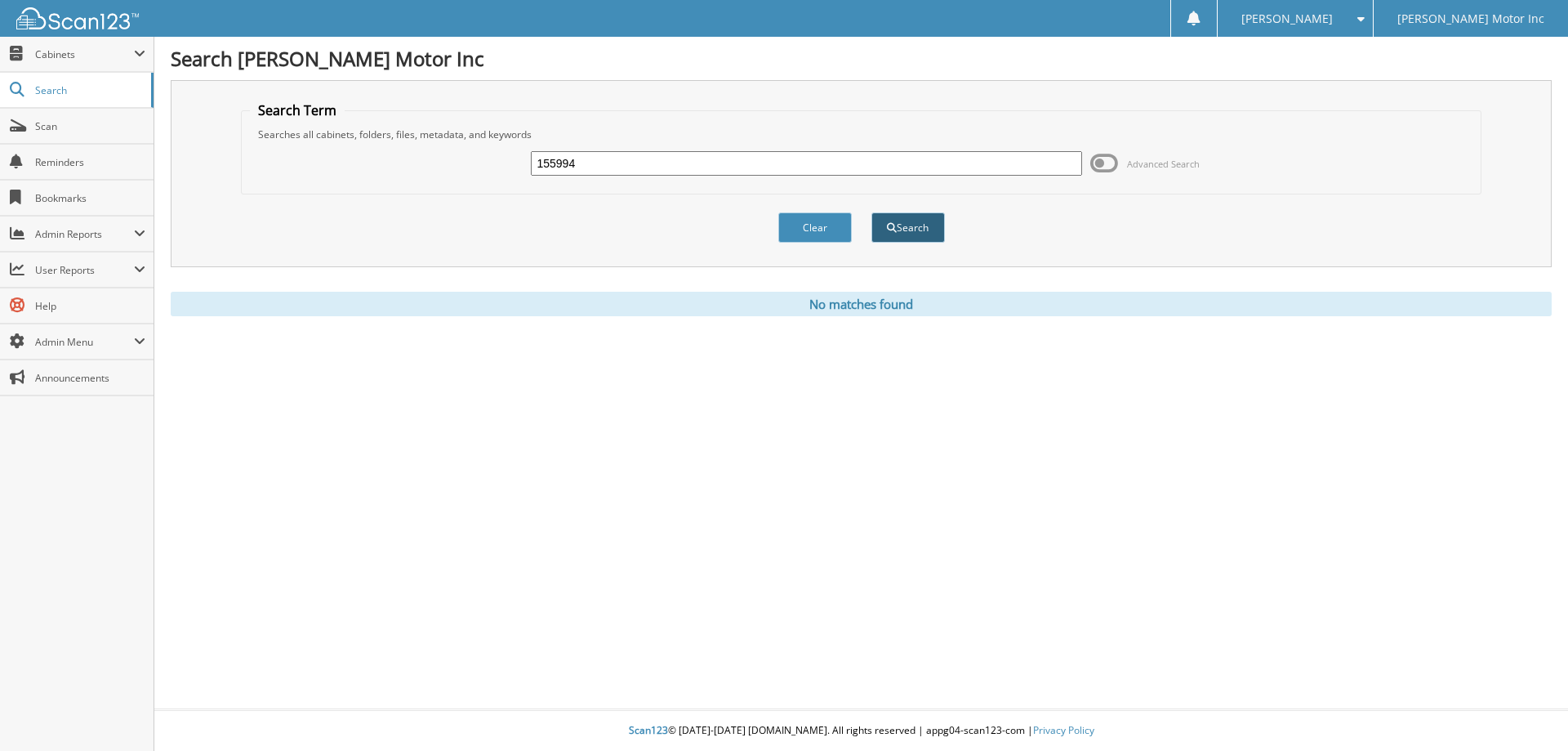
click at [909, 225] on button "Search" at bounding box center [908, 227] width 74 height 30
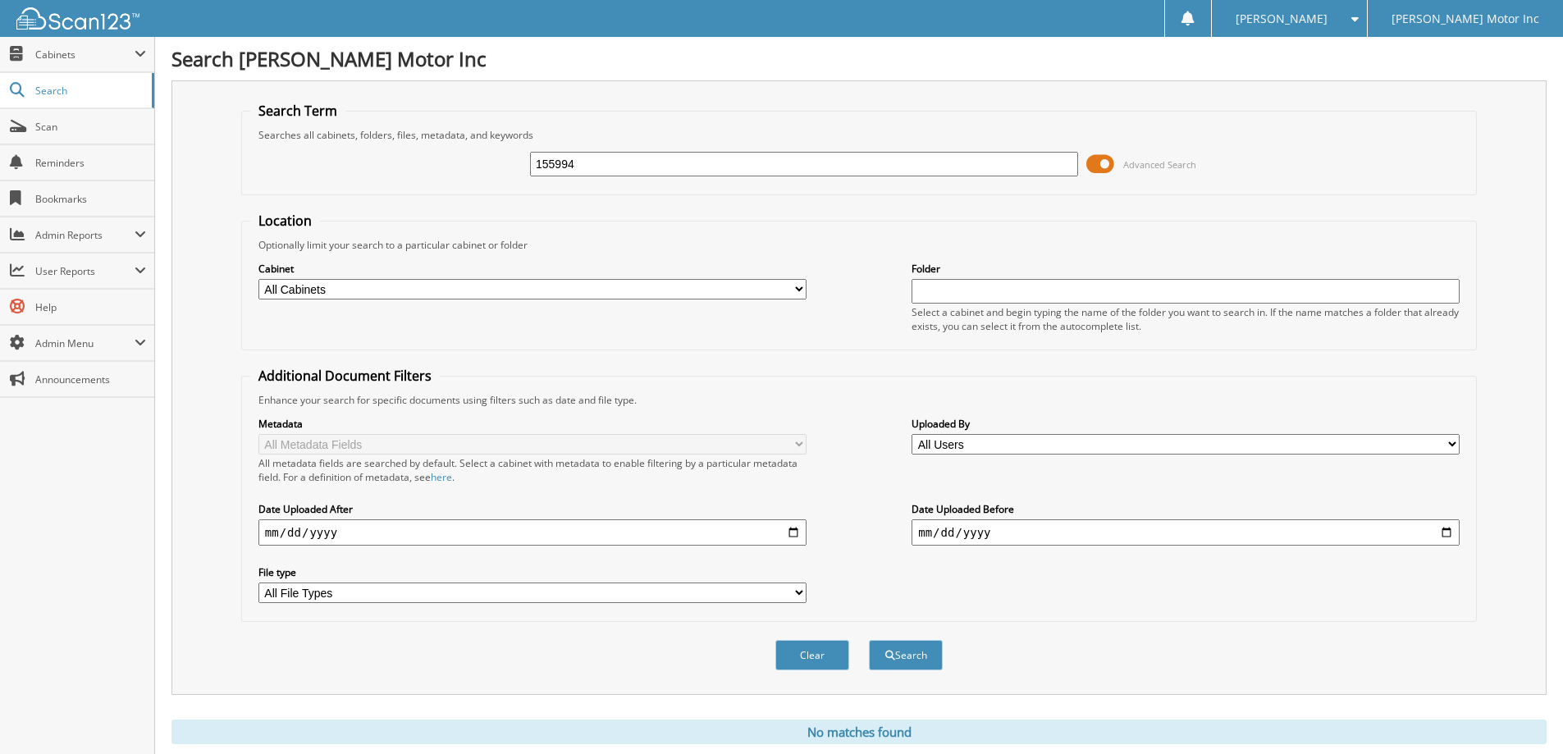
click at [1367, 19] on div "[PERSON_NAME] Settings Logout" at bounding box center [1289, 18] width 156 height 37
click at [1359, 19] on span at bounding box center [1351, 18] width 16 height 11
click at [1355, 80] on link "Logout" at bounding box center [1289, 80] width 155 height 29
